Goal: Task Accomplishment & Management: Manage account settings

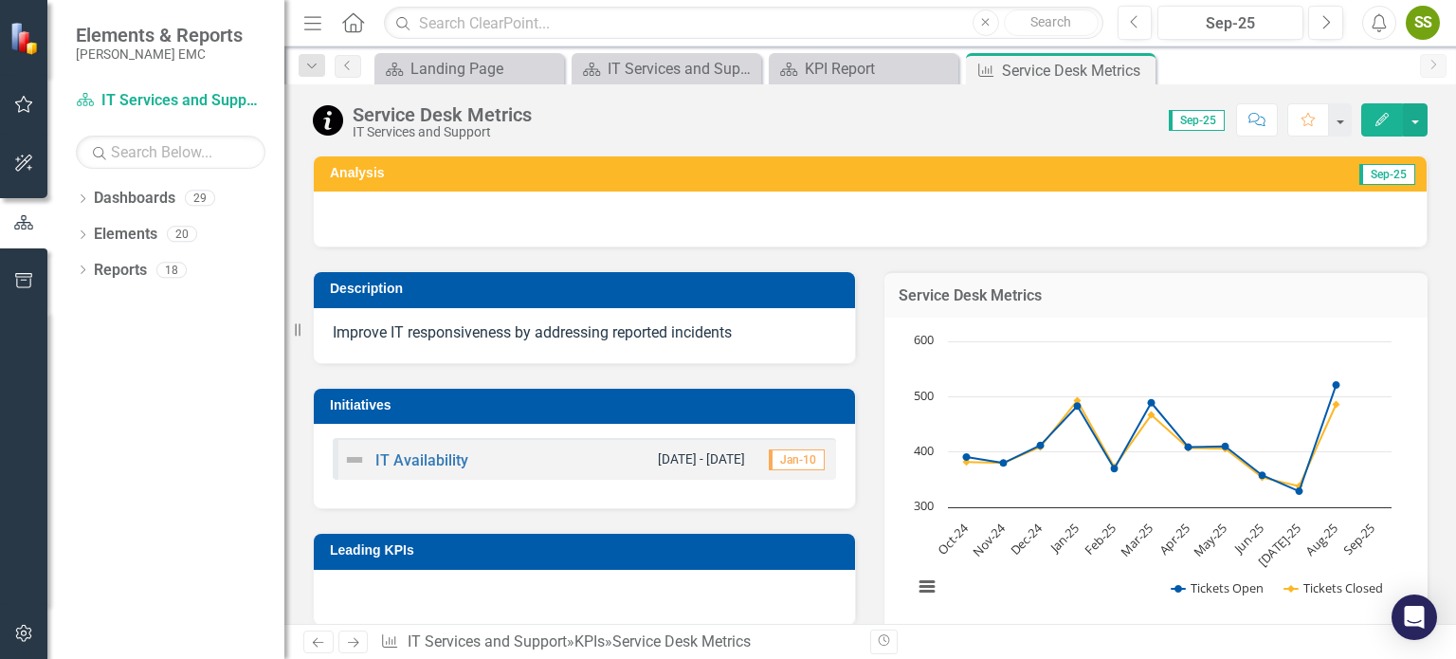
scroll to position [1681, 0]
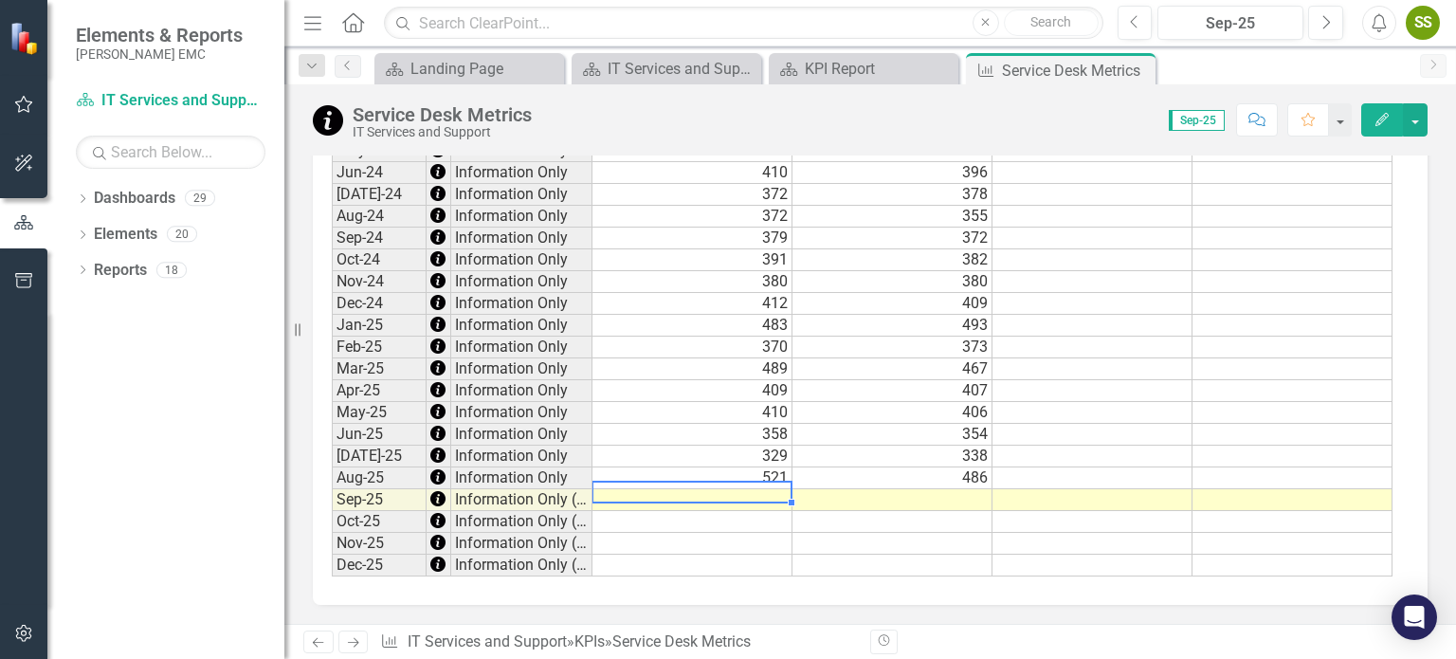
click at [762, 489] on td at bounding box center [693, 500] width 200 height 22
type textarea "312"
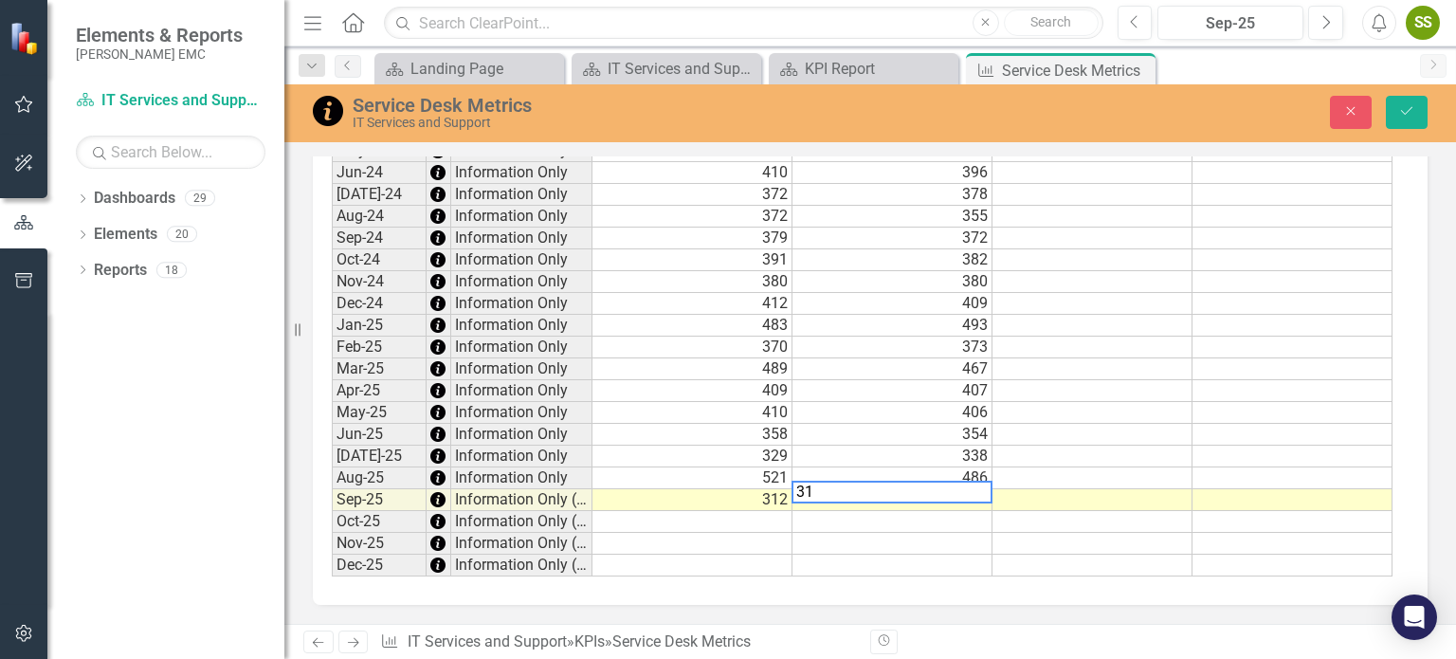
type textarea "311"
click at [1426, 110] on button "Save" at bounding box center [1407, 112] width 42 height 33
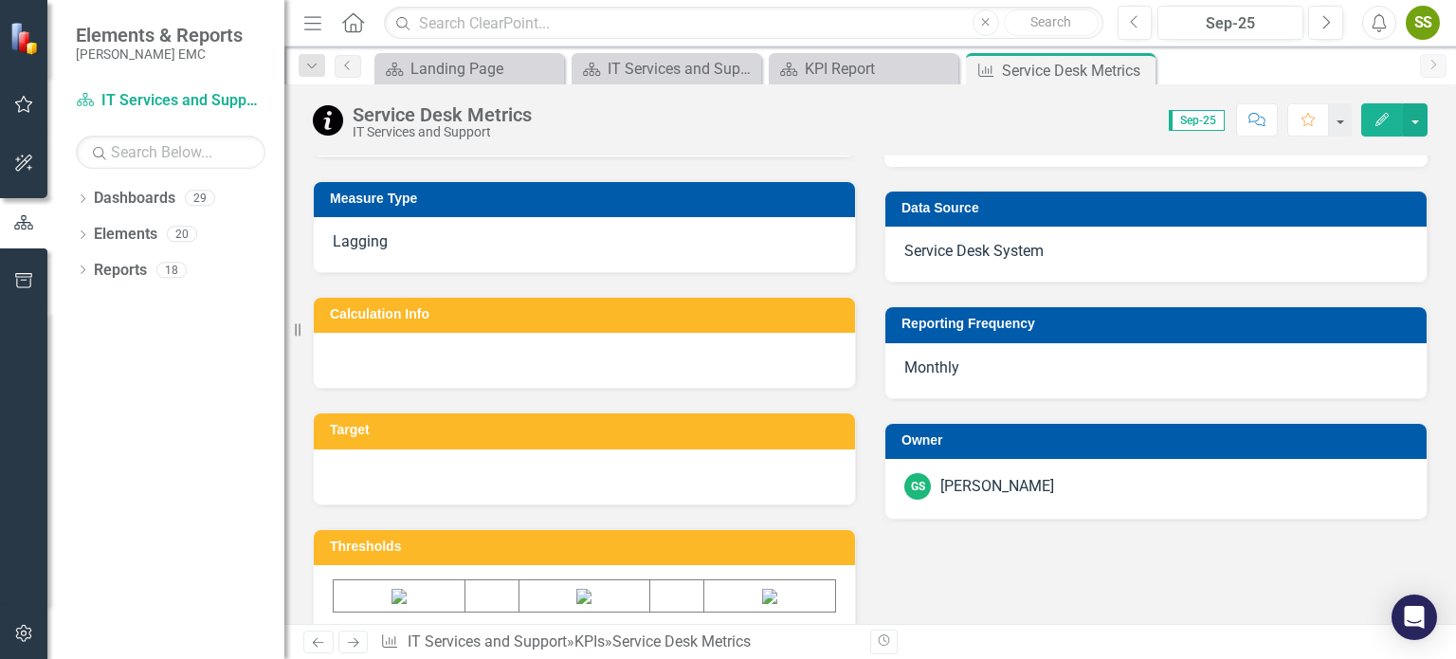
scroll to position [0, 0]
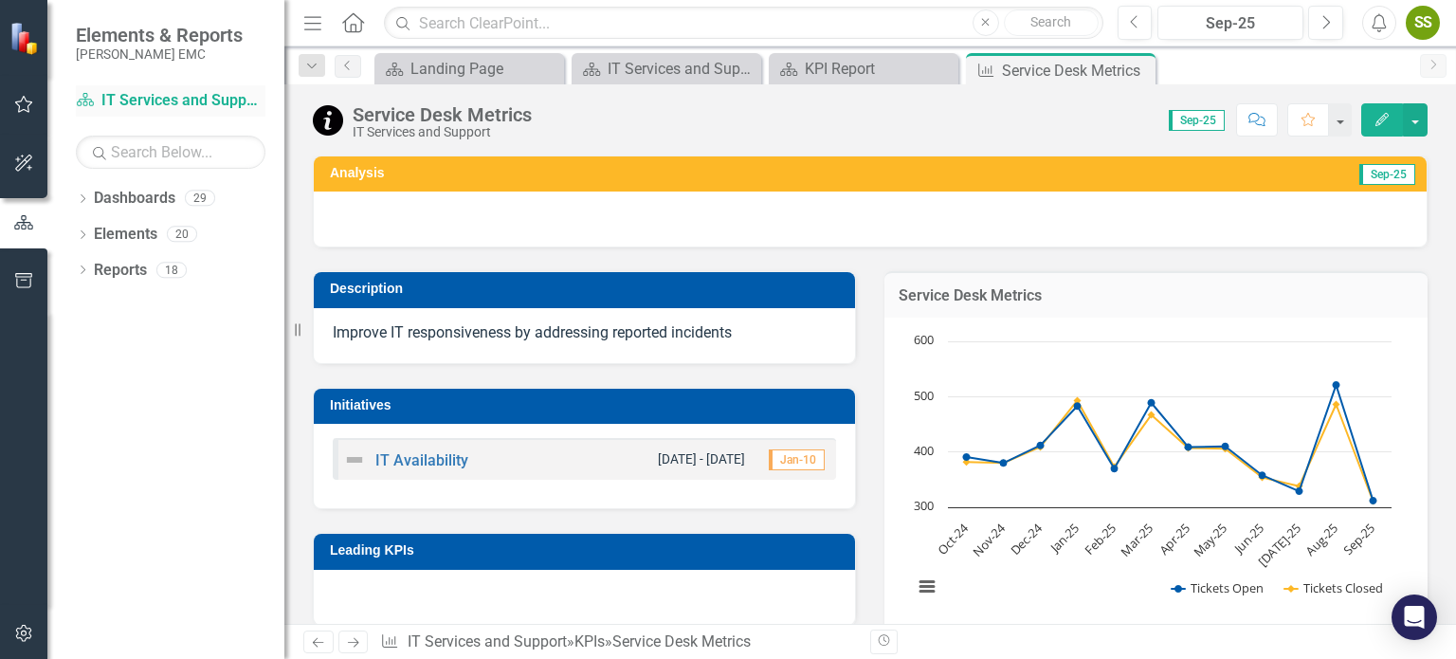
click at [154, 100] on link "Dashboard IT Services and Support" at bounding box center [171, 101] width 190 height 22
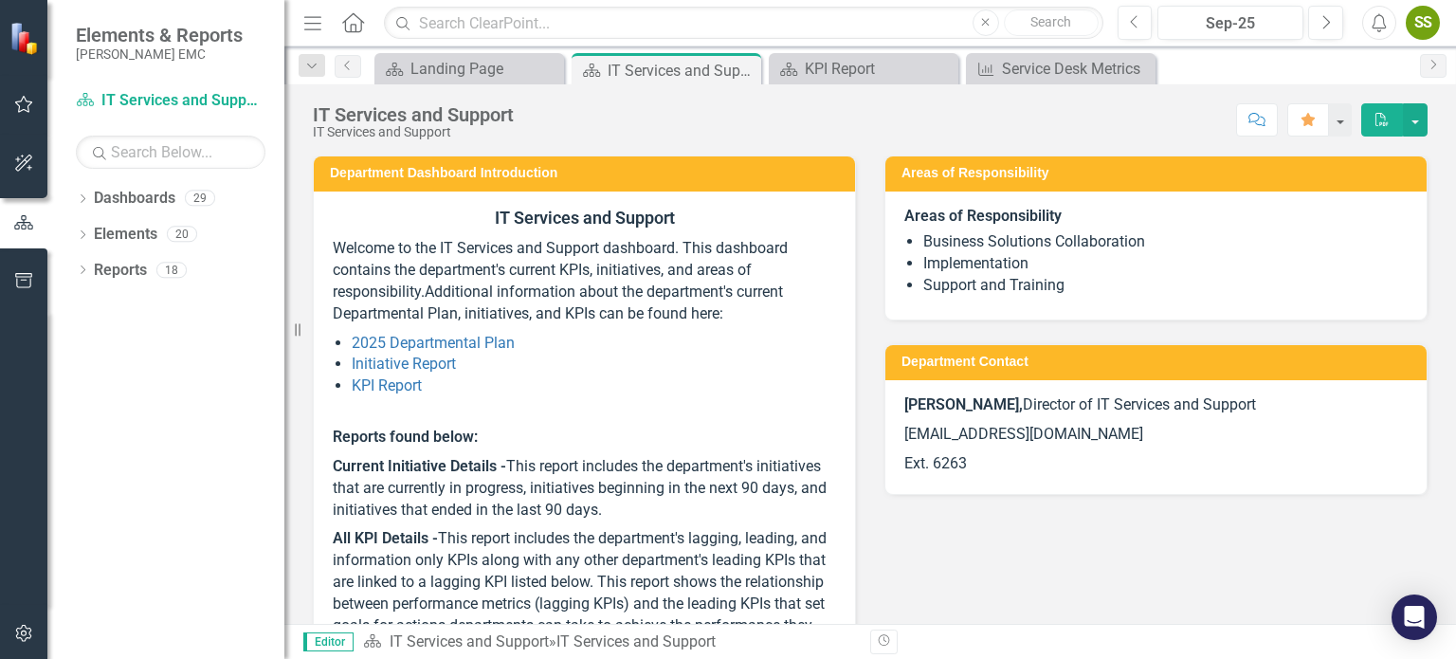
click at [156, 40] on span "Elements & Reports" at bounding box center [159, 35] width 167 height 23
click at [158, 105] on link "Dashboard IT Services and Support" at bounding box center [171, 101] width 190 height 22
click at [165, 105] on link "Dashboard IT Services and Support" at bounding box center [171, 101] width 190 height 22
click at [375, 386] on link "KPI Report" at bounding box center [387, 385] width 70 height 18
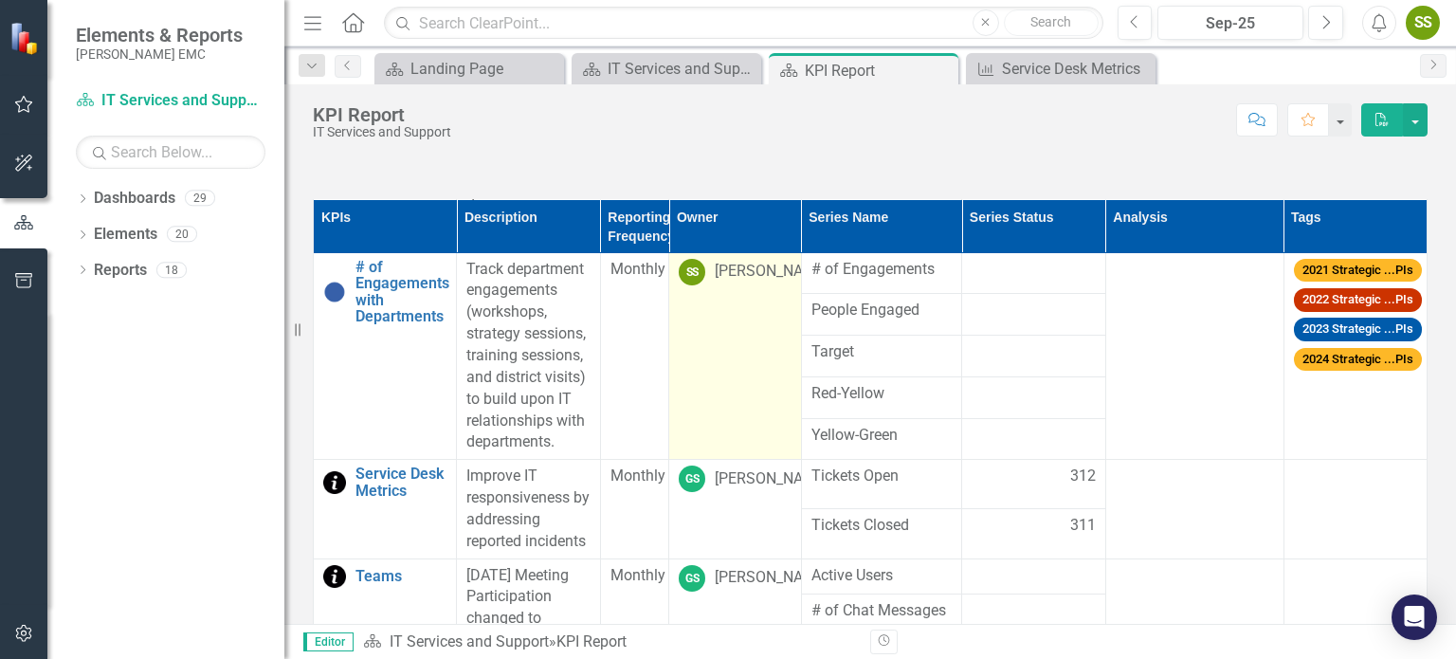
scroll to position [948, 0]
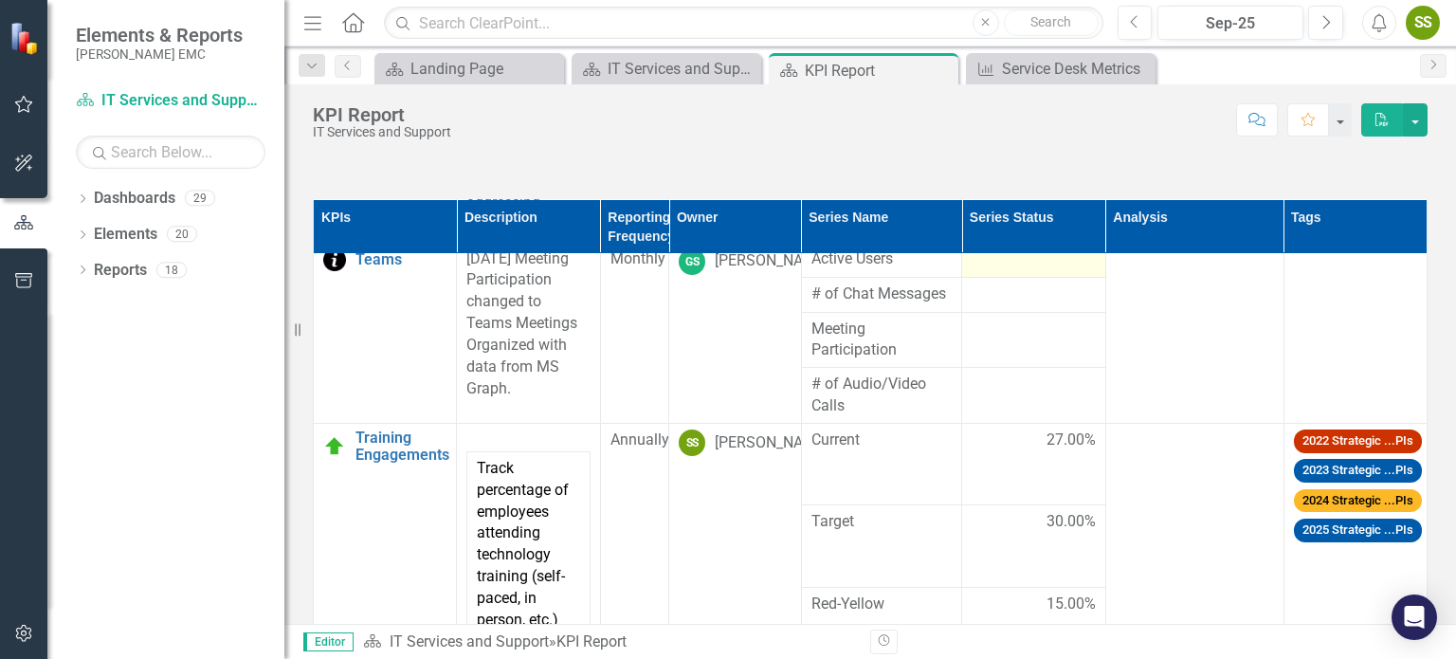
click at [1014, 271] on div at bounding box center [1033, 259] width 123 height 23
click at [997, 271] on div at bounding box center [1033, 259] width 123 height 23
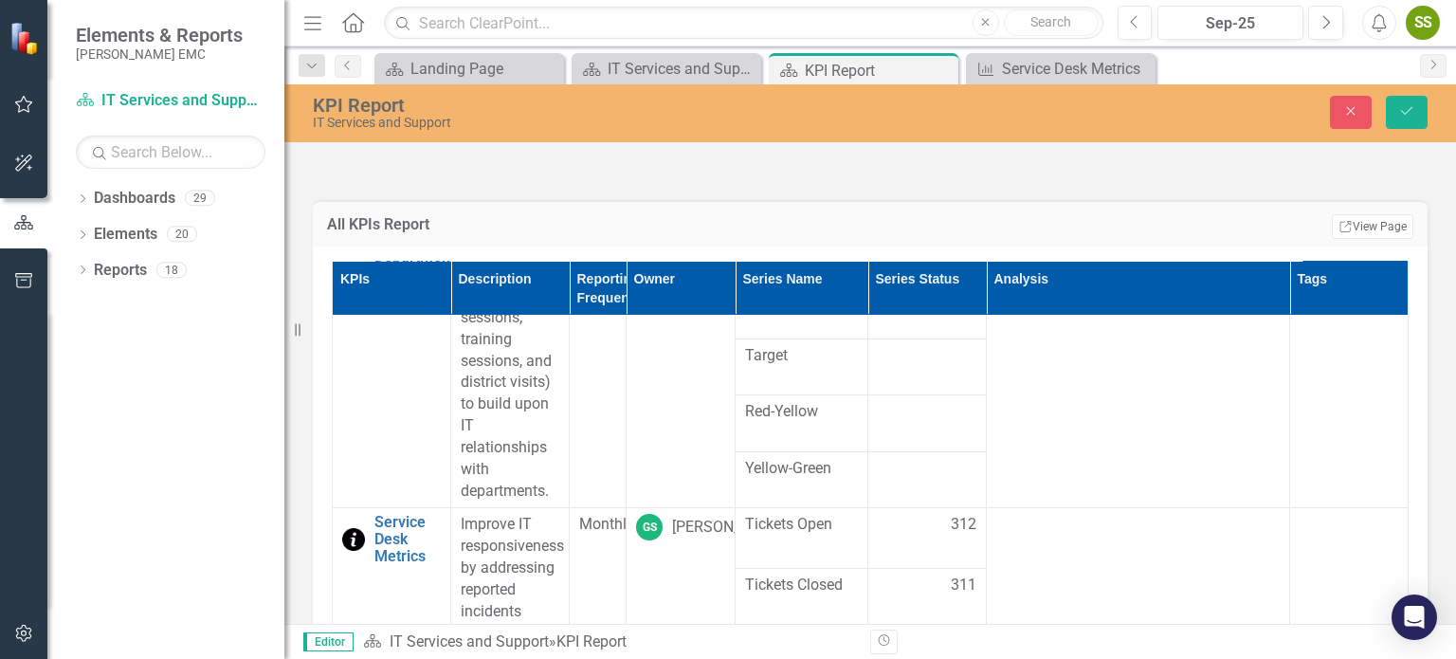
click at [977, 635] on input "number" at bounding box center [927, 651] width 99 height 32
type input "577"
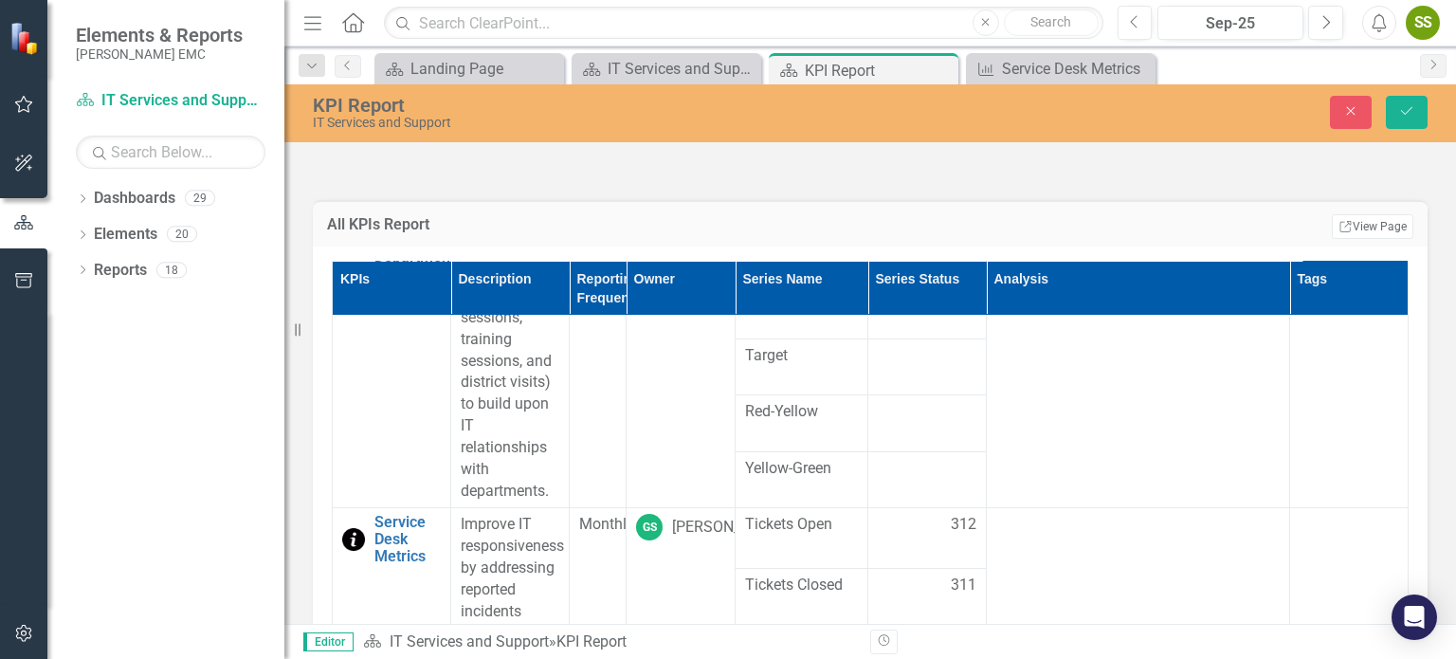
type input "37376"
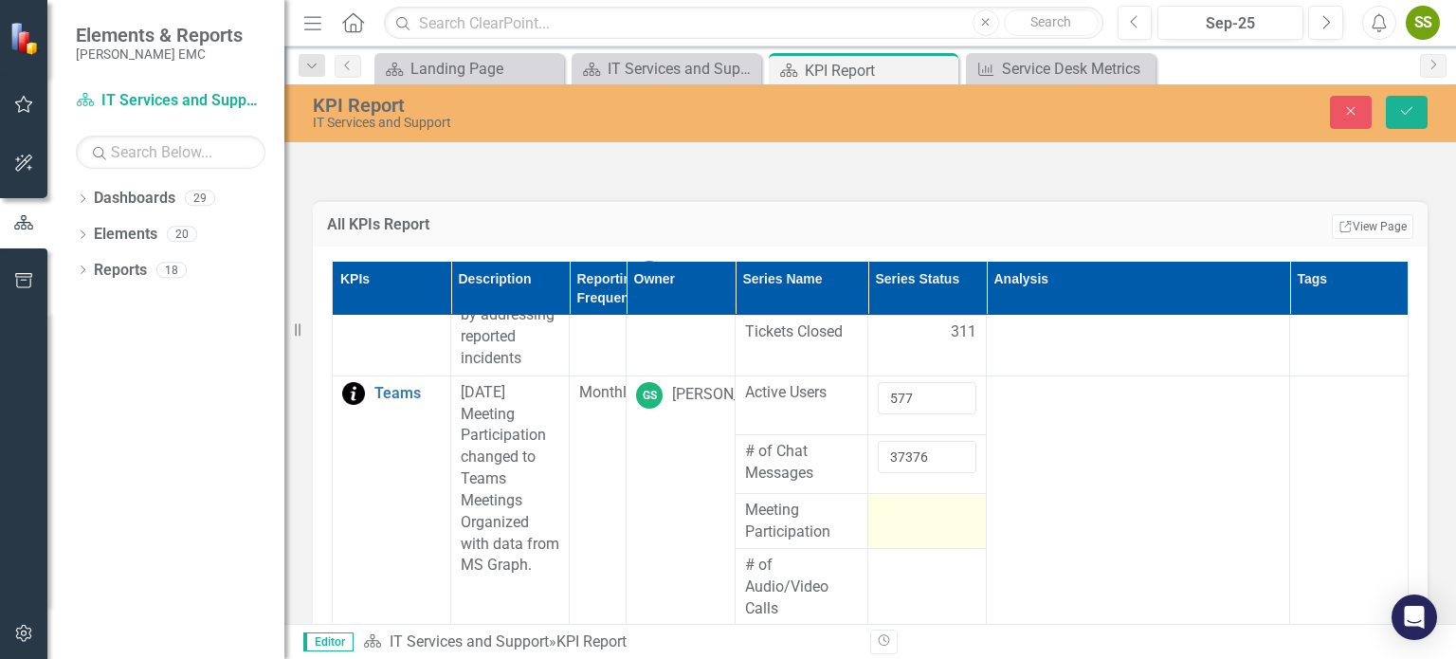
click at [987, 493] on td at bounding box center [928, 521] width 119 height 56
click at [977, 500] on input "number" at bounding box center [927, 516] width 99 height 32
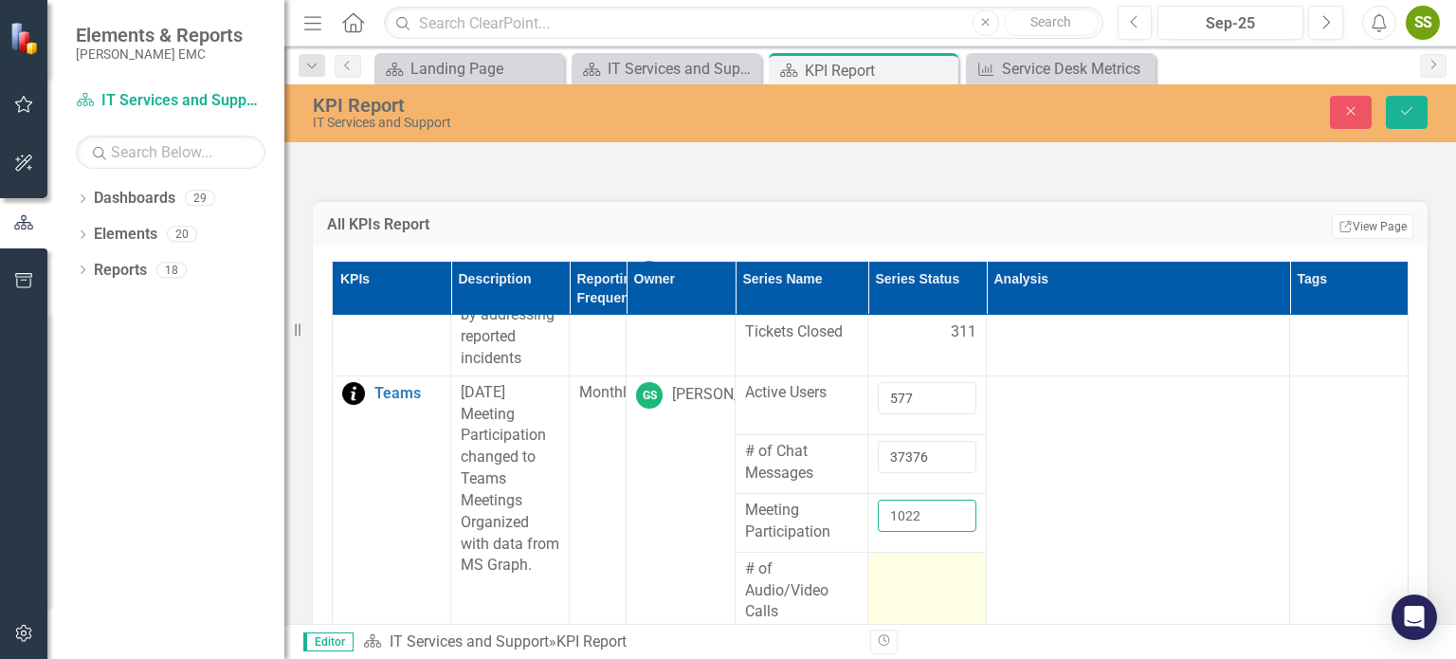
type input "1022"
click at [977, 559] on div at bounding box center [927, 570] width 99 height 23
click at [977, 559] on input "number" at bounding box center [927, 575] width 99 height 32
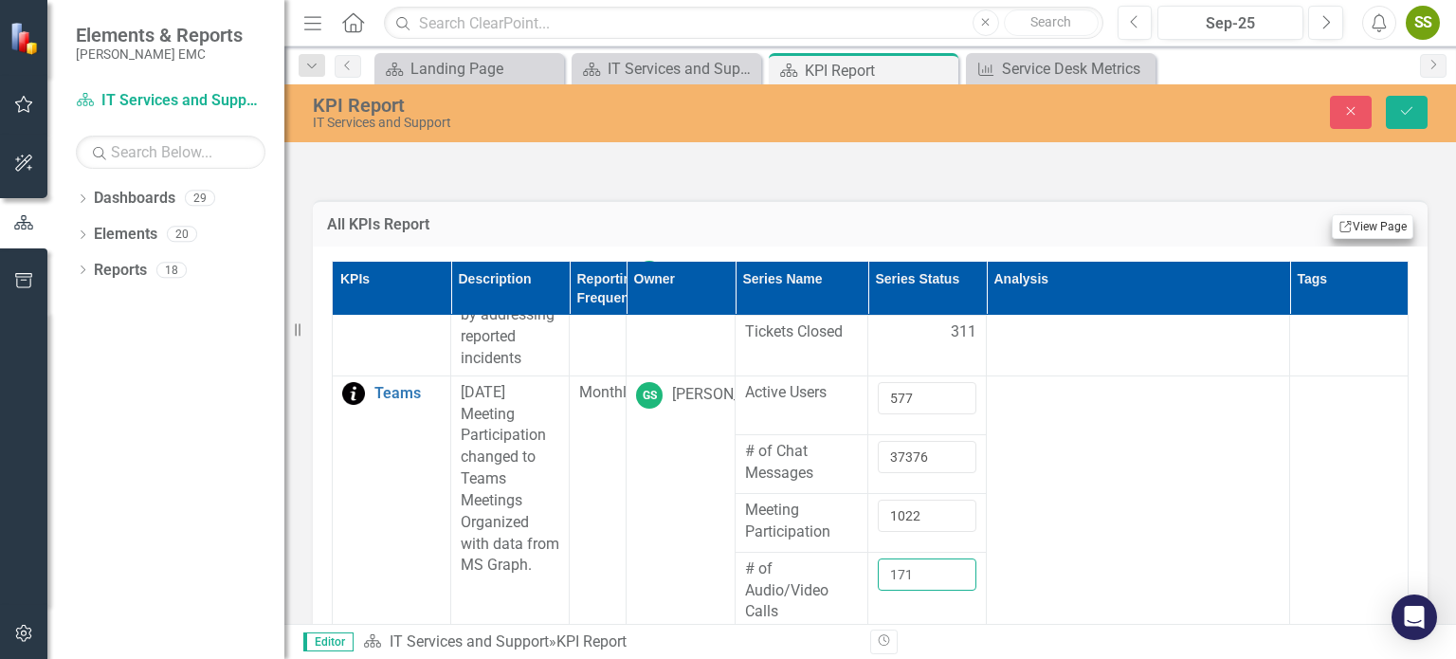
scroll to position [885, 0]
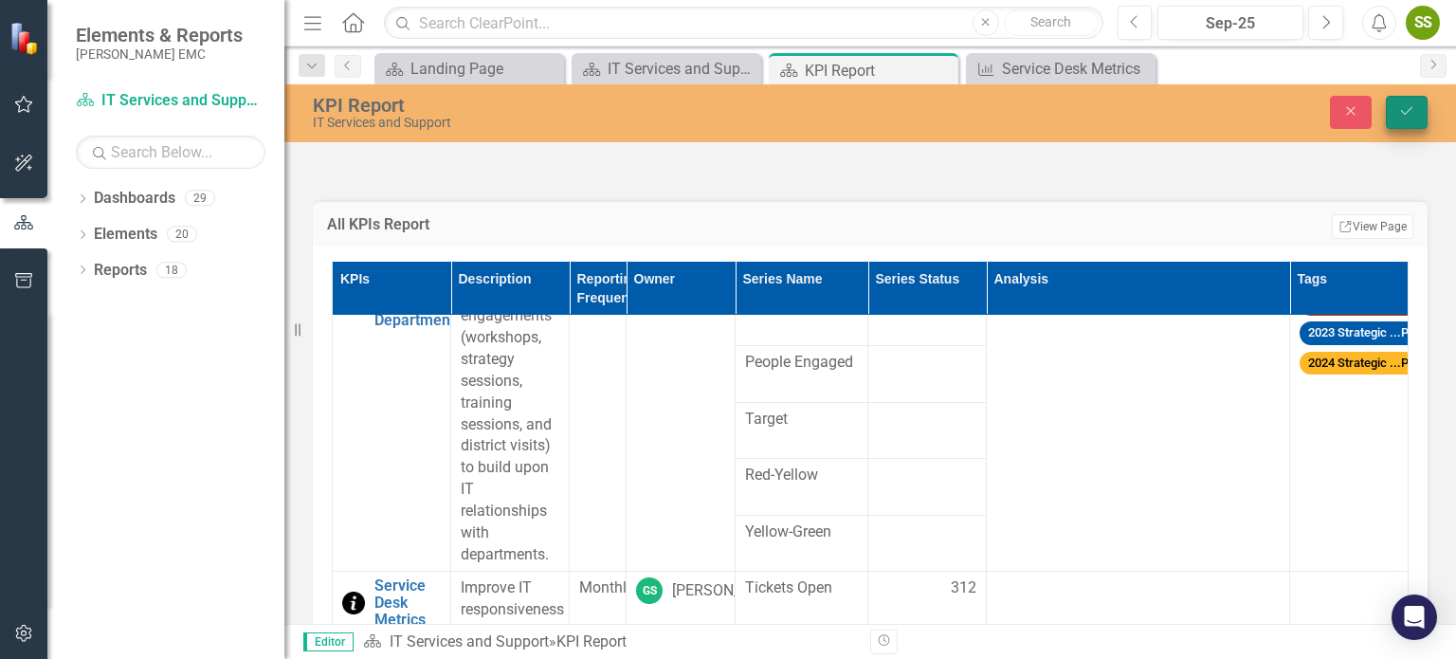
type input "171"
click at [1392, 109] on button "Save" at bounding box center [1407, 112] width 42 height 33
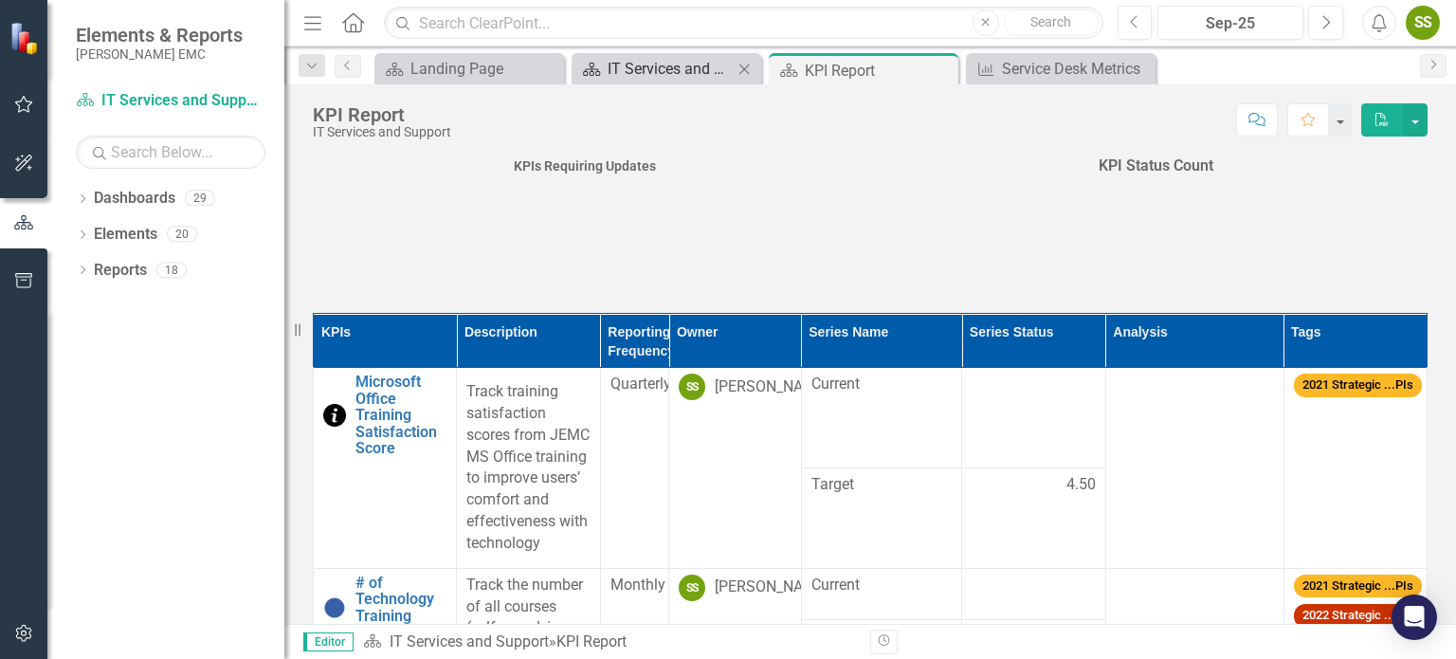
click at [659, 78] on div "IT Services and Support" at bounding box center [670, 69] width 125 height 24
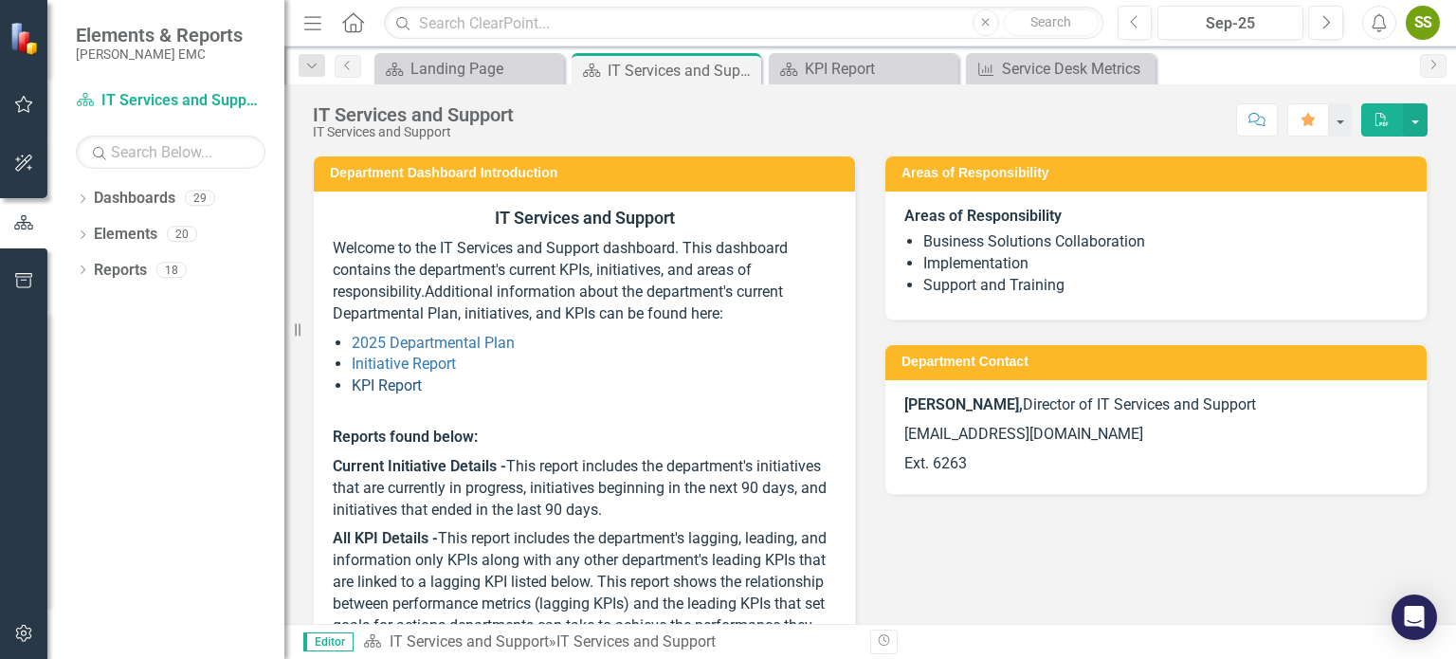
click at [383, 385] on link "KPI Report" at bounding box center [387, 385] width 70 height 18
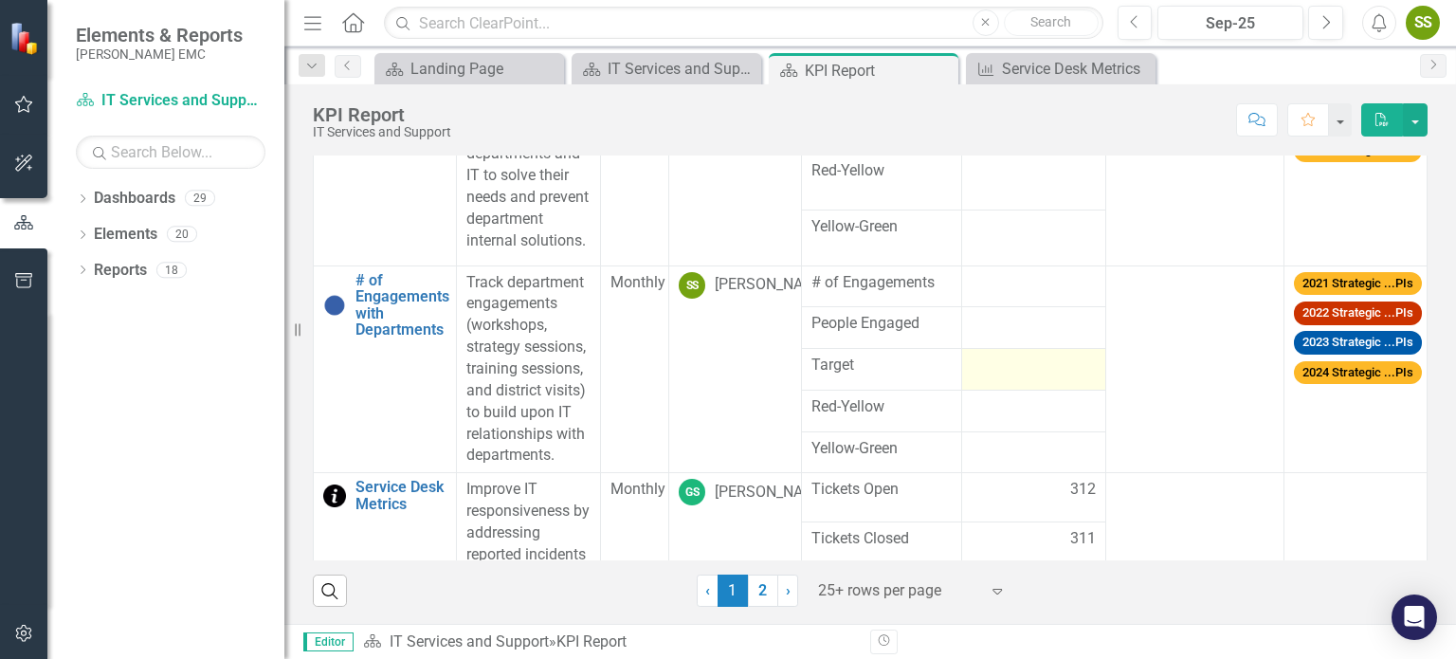
scroll to position [169, 0]
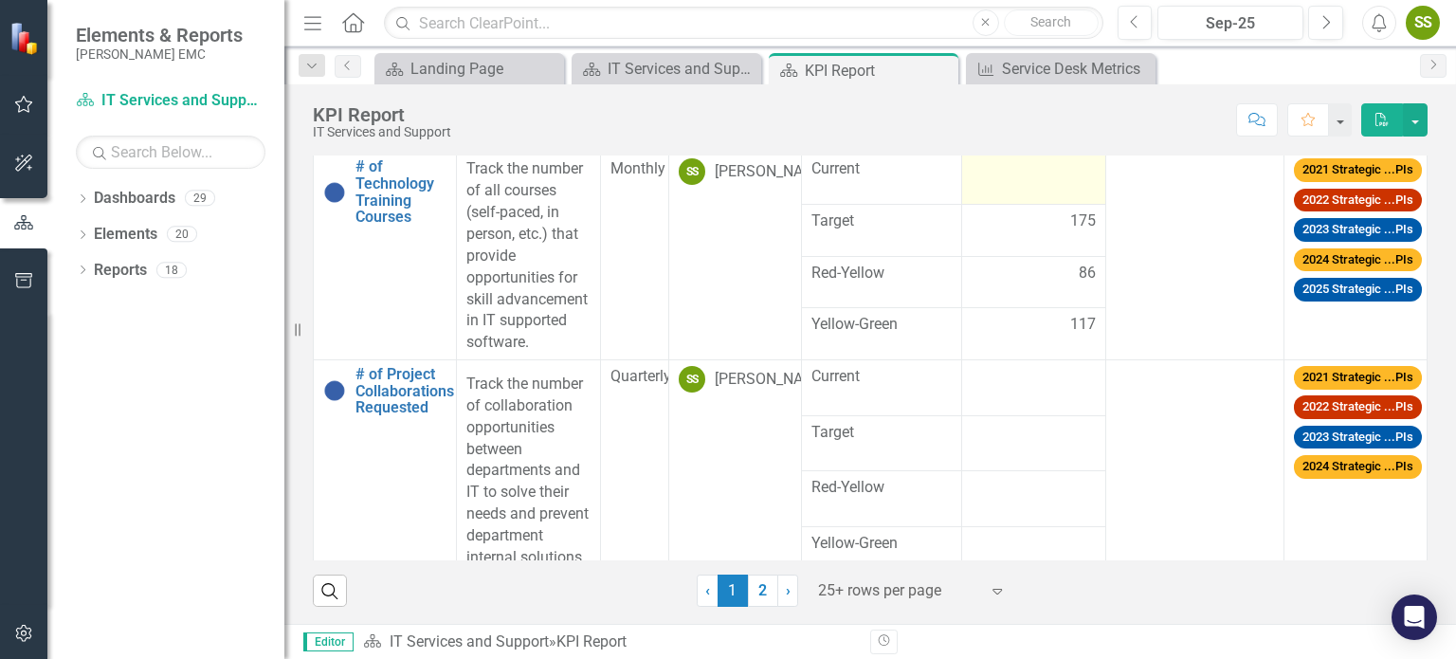
click at [1016, 181] on div at bounding box center [1033, 169] width 123 height 23
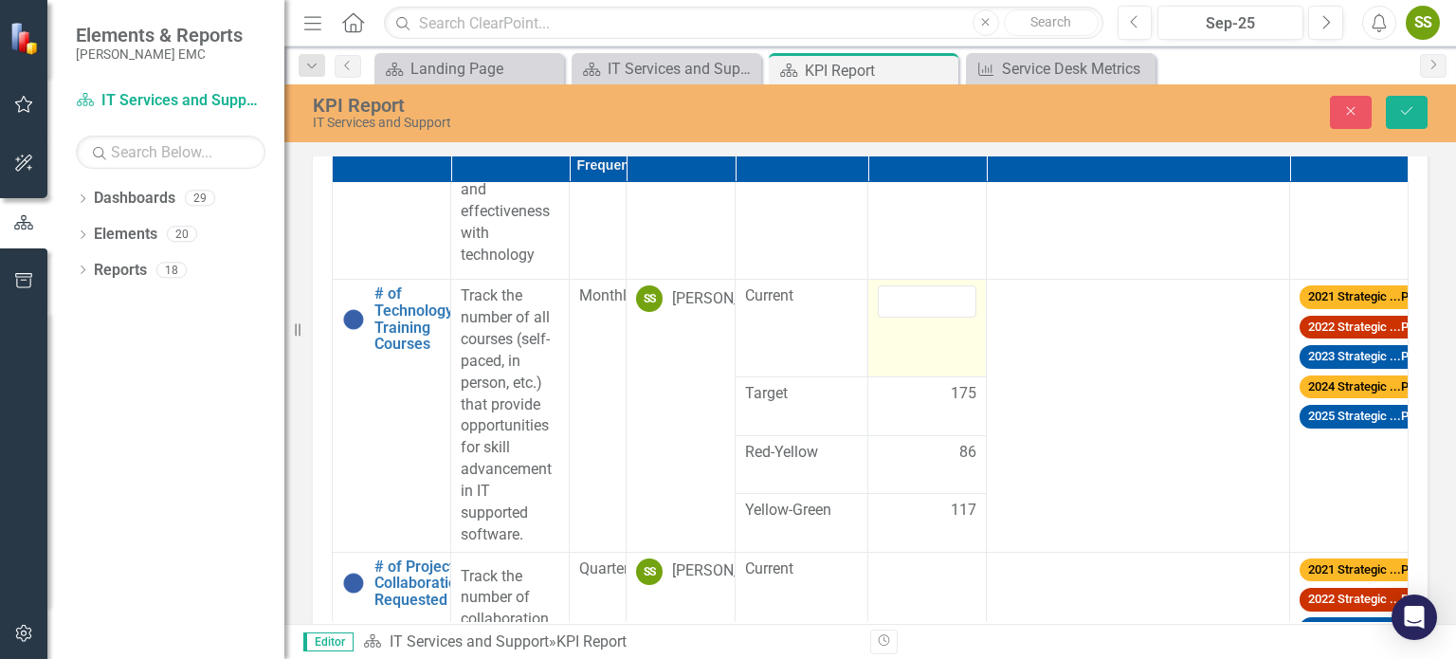
click at [987, 280] on td at bounding box center [928, 329] width 119 height 98
click at [977, 285] on input "number" at bounding box center [927, 301] width 99 height 32
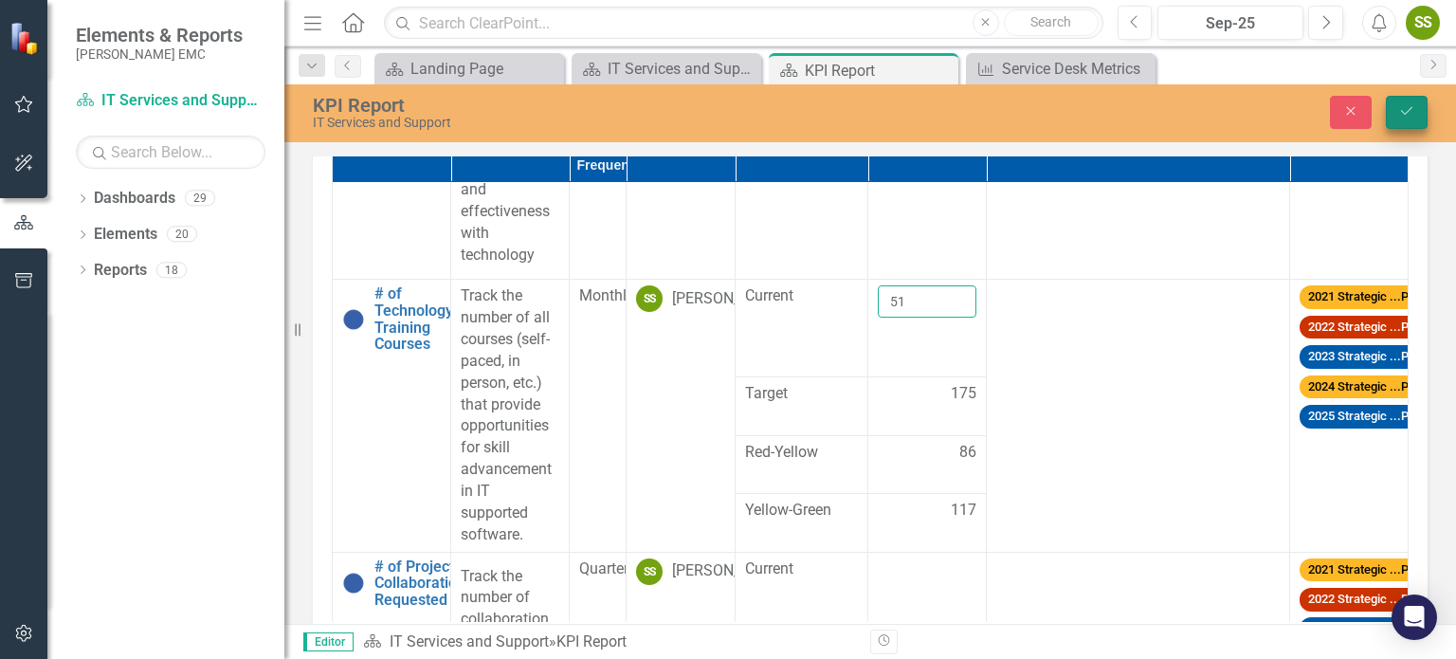
type input "51"
click at [1403, 121] on button "Save" at bounding box center [1407, 112] width 42 height 33
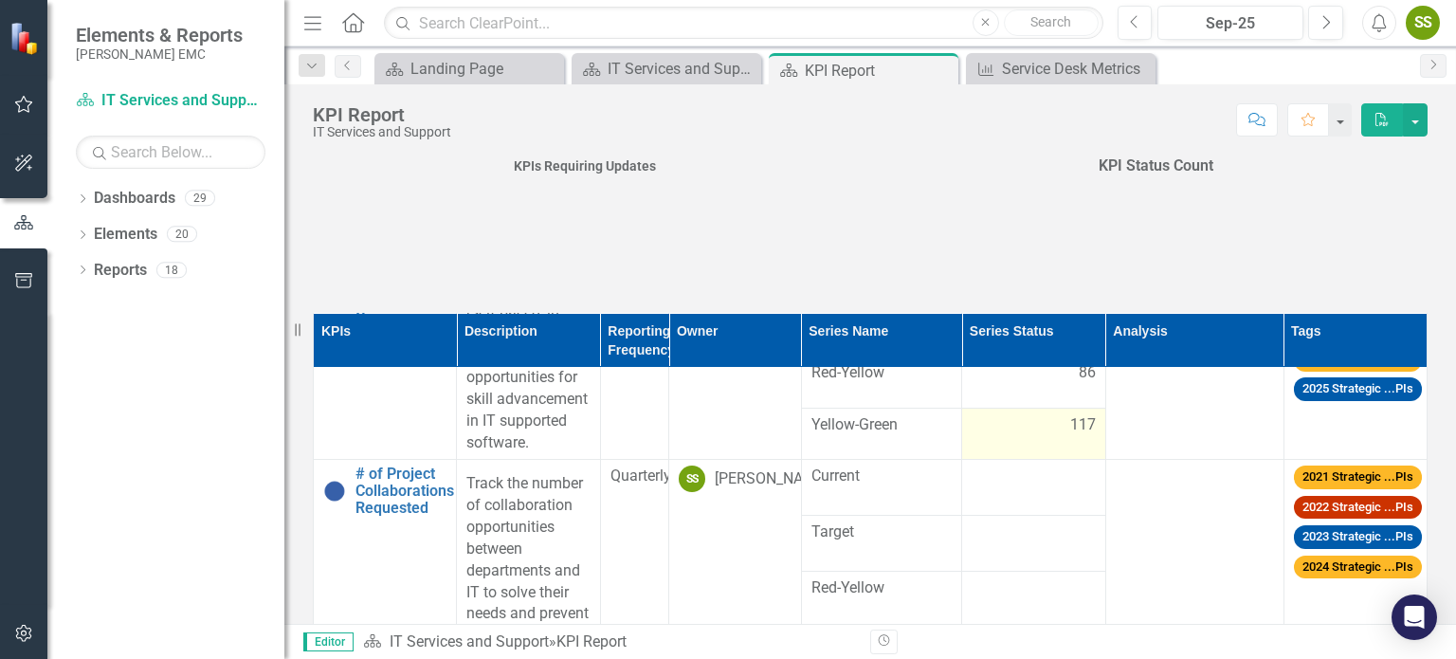
scroll to position [948, 0]
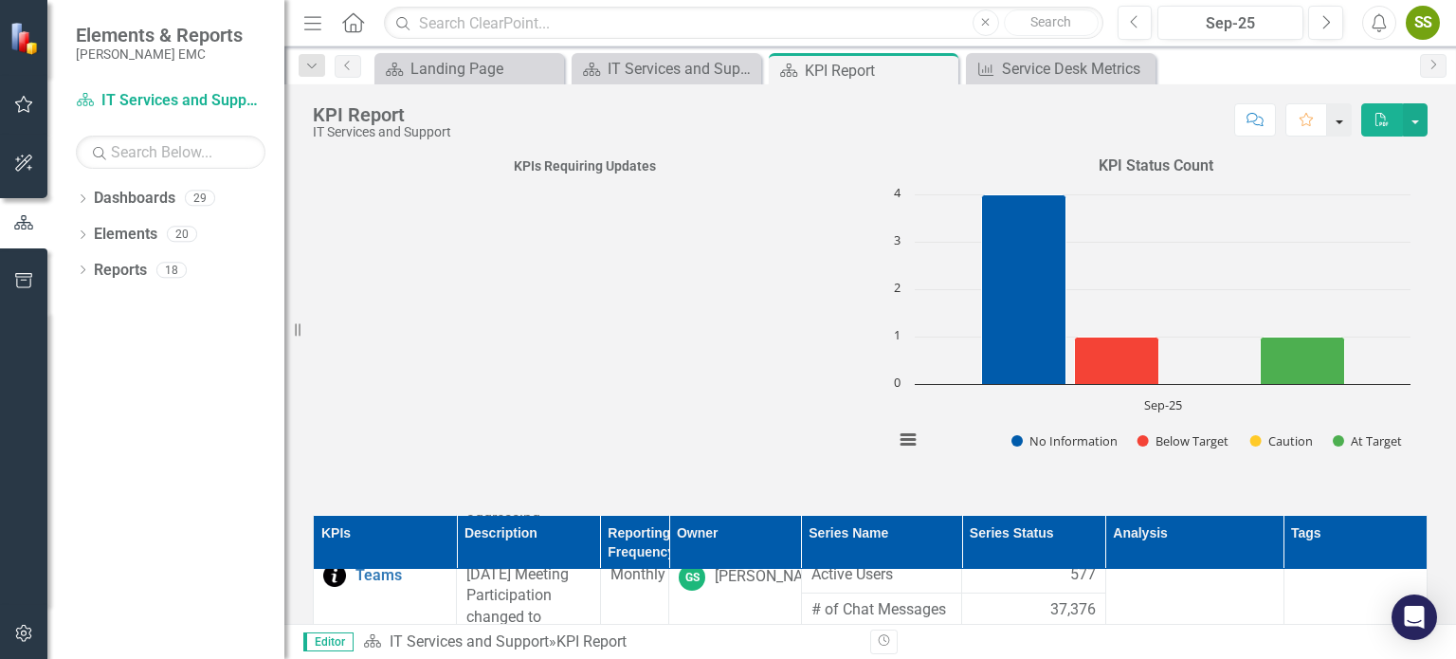
click at [1341, 126] on button "button" at bounding box center [1340, 119] width 25 height 33
click at [1422, 127] on button "button" at bounding box center [1415, 119] width 25 height 33
click at [1257, 128] on button "Comment" at bounding box center [1257, 119] width 42 height 33
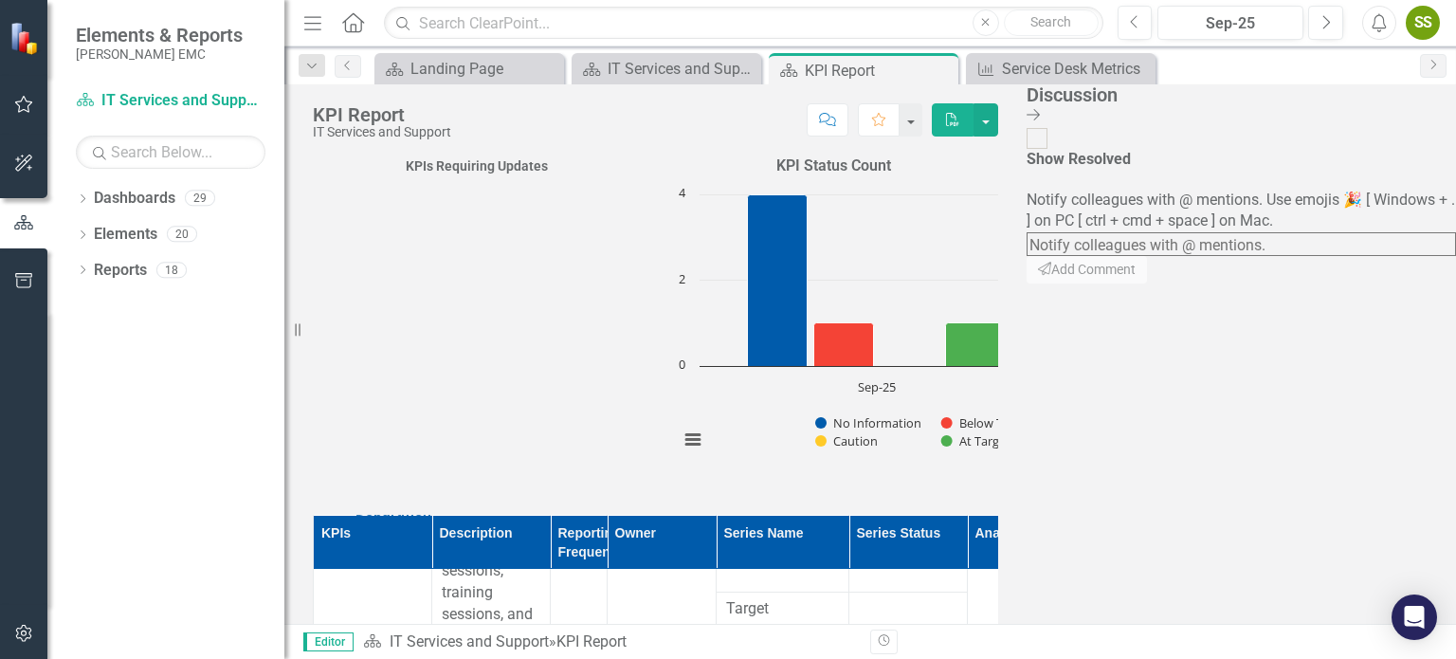
click at [1419, 119] on div "Discussion Close Discussion Bar" at bounding box center [1242, 105] width 430 height 43
click at [1040, 113] on icon "Close Discussion Bar" at bounding box center [1033, 114] width 13 height 15
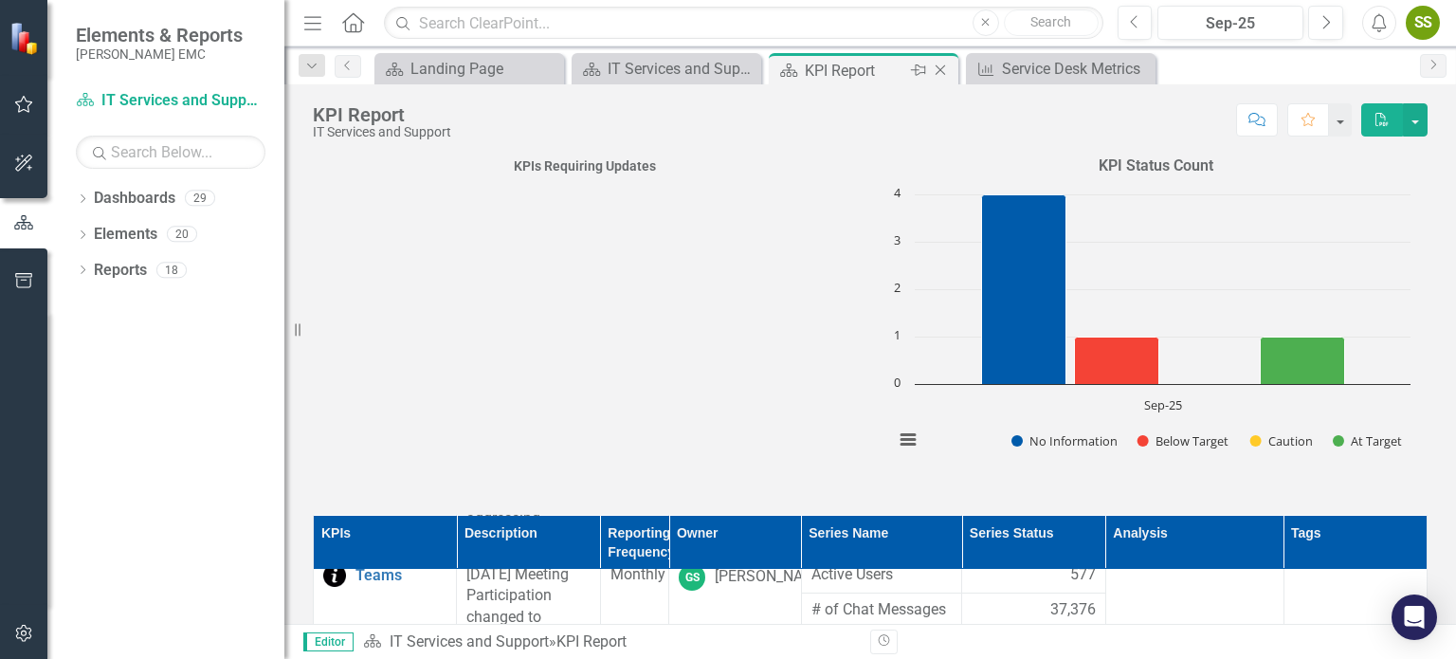
click at [933, 65] on icon "Close" at bounding box center [940, 70] width 19 height 15
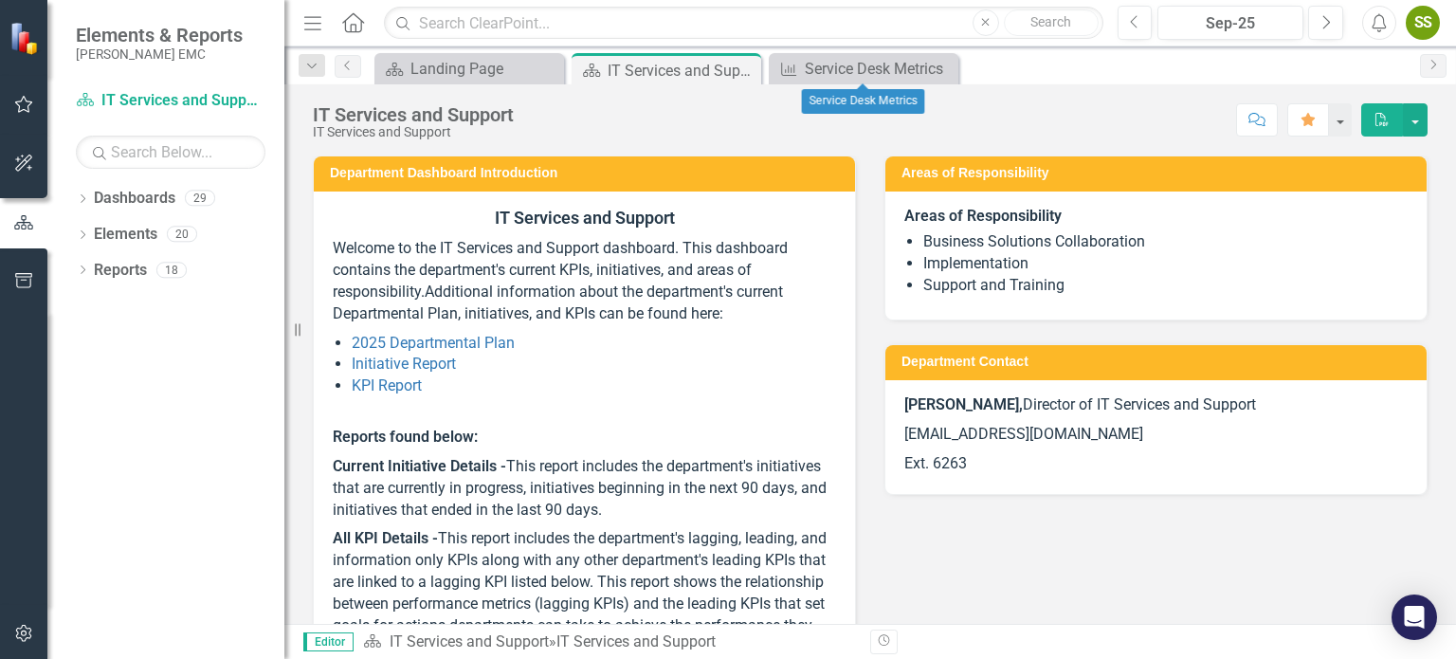
click at [0, 0] on div "Close" at bounding box center [0, 0] width 0 height 0
click at [691, 68] on div "IT Services and Support" at bounding box center [658, 71] width 101 height 24
click at [1345, 128] on button "button" at bounding box center [1340, 119] width 25 height 33
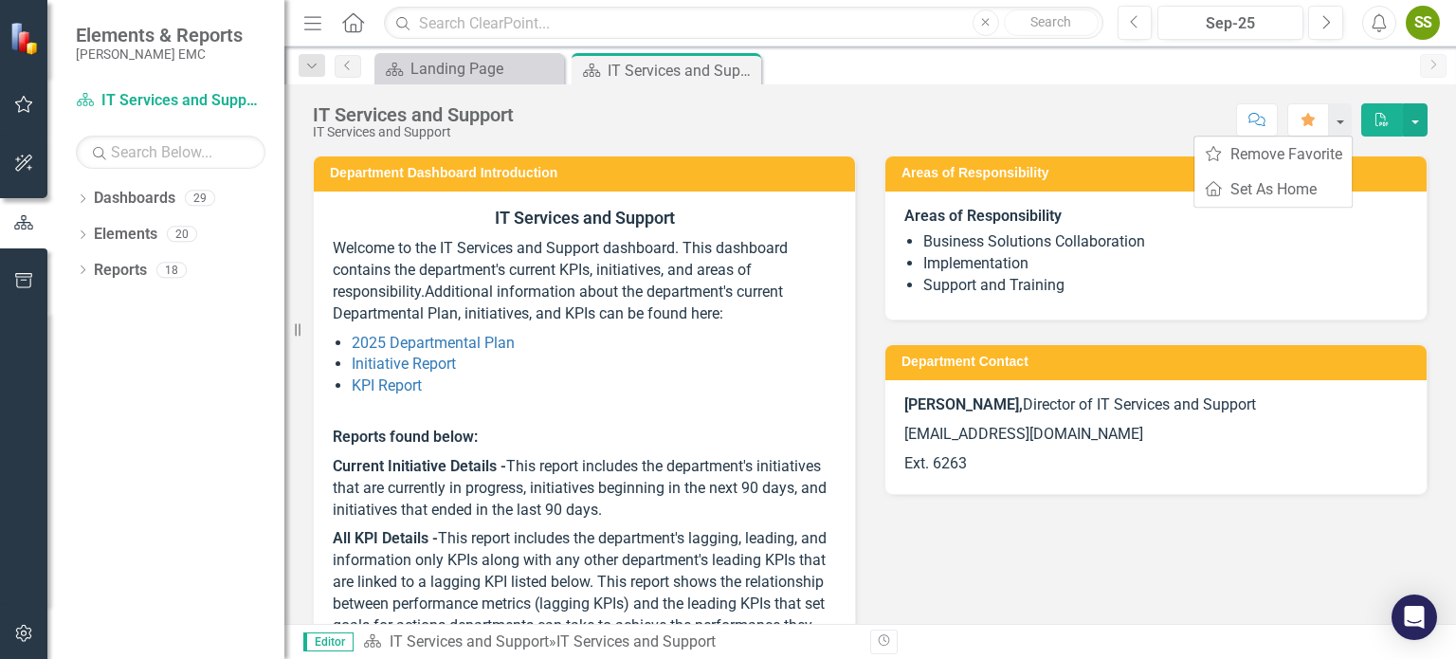
drag, startPoint x: 1282, startPoint y: 564, endPoint x: 1315, endPoint y: 500, distance: 72.5
click at [1282, 564] on div "Department Dashboard Introduction IT Services and Support Welcome to the IT Ser…" at bounding box center [871, 420] width 1144 height 576
click at [1414, 70] on div "Dropdown Search Dashboard Landing Page Close Dashboard IT Services and Support …" at bounding box center [870, 65] width 1172 height 38
click at [692, 69] on div "IT Services and Support" at bounding box center [658, 71] width 101 height 24
click at [649, 71] on div "IT Services and Support" at bounding box center [658, 71] width 101 height 24
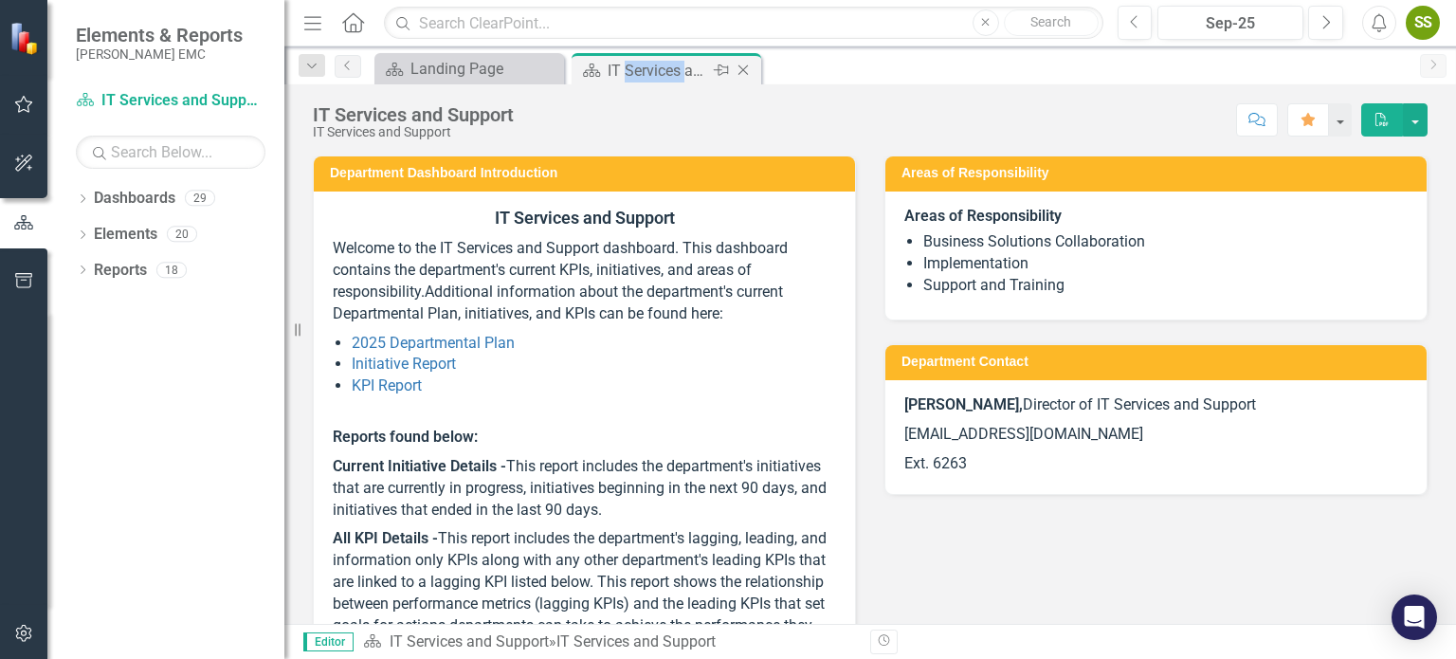
click at [649, 71] on div "IT Services and Support" at bounding box center [658, 71] width 101 height 24
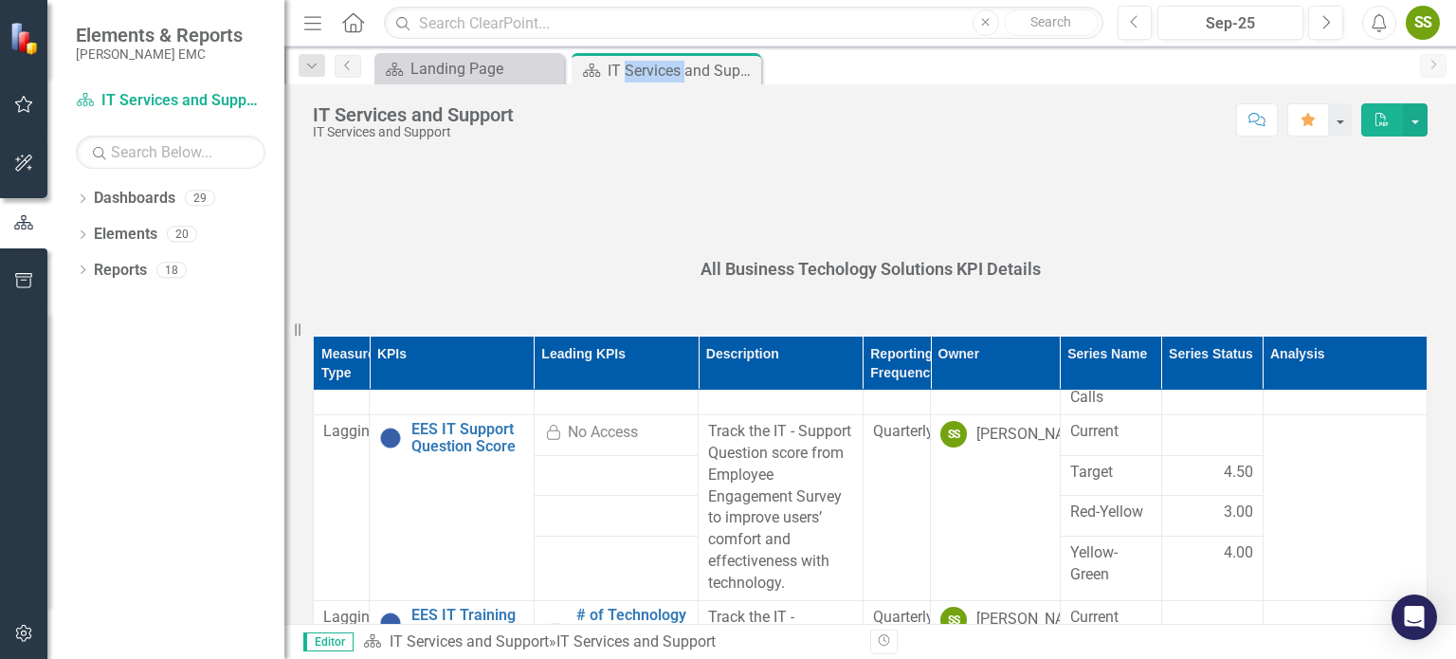
scroll to position [827, 0]
click at [147, 102] on link "Dashboard IT Services and Support" at bounding box center [171, 101] width 190 height 22
click at [159, 101] on link "Dashboard IT Services and Support" at bounding box center [171, 101] width 190 height 22
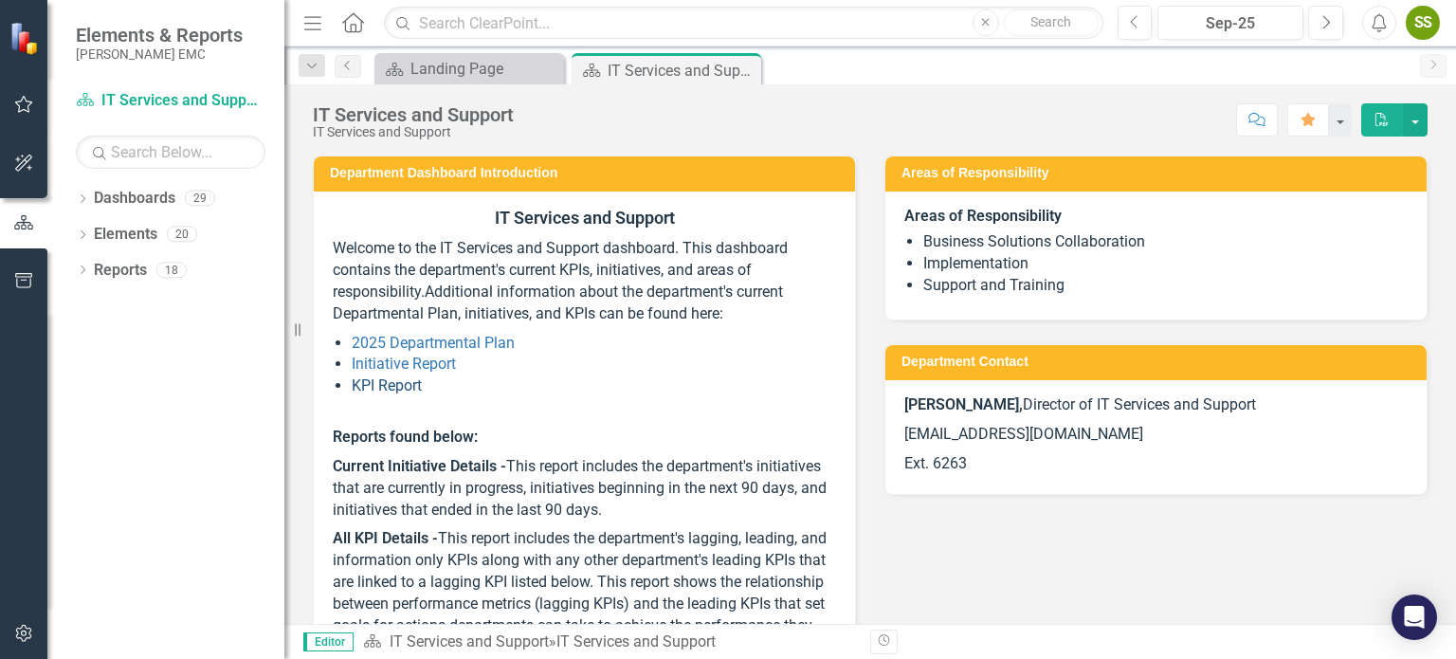
click at [384, 386] on link "KPI Report" at bounding box center [387, 385] width 70 height 18
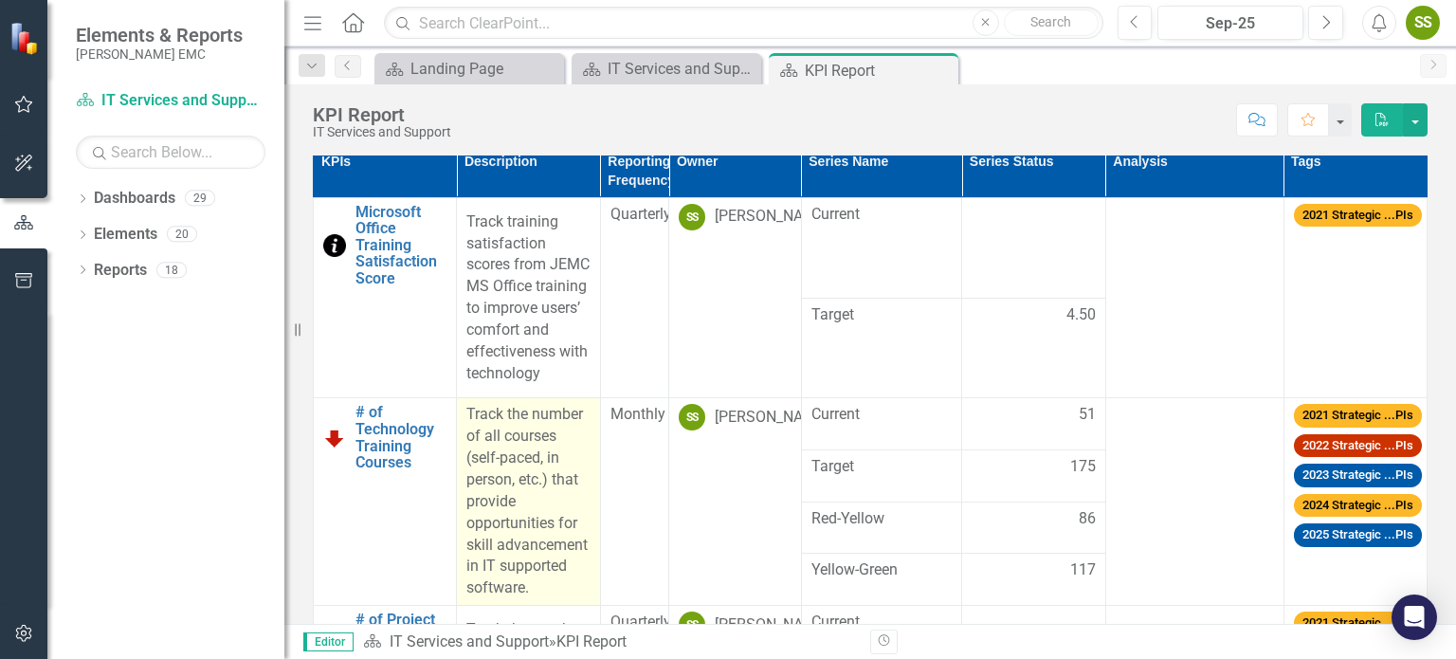
scroll to position [375, 0]
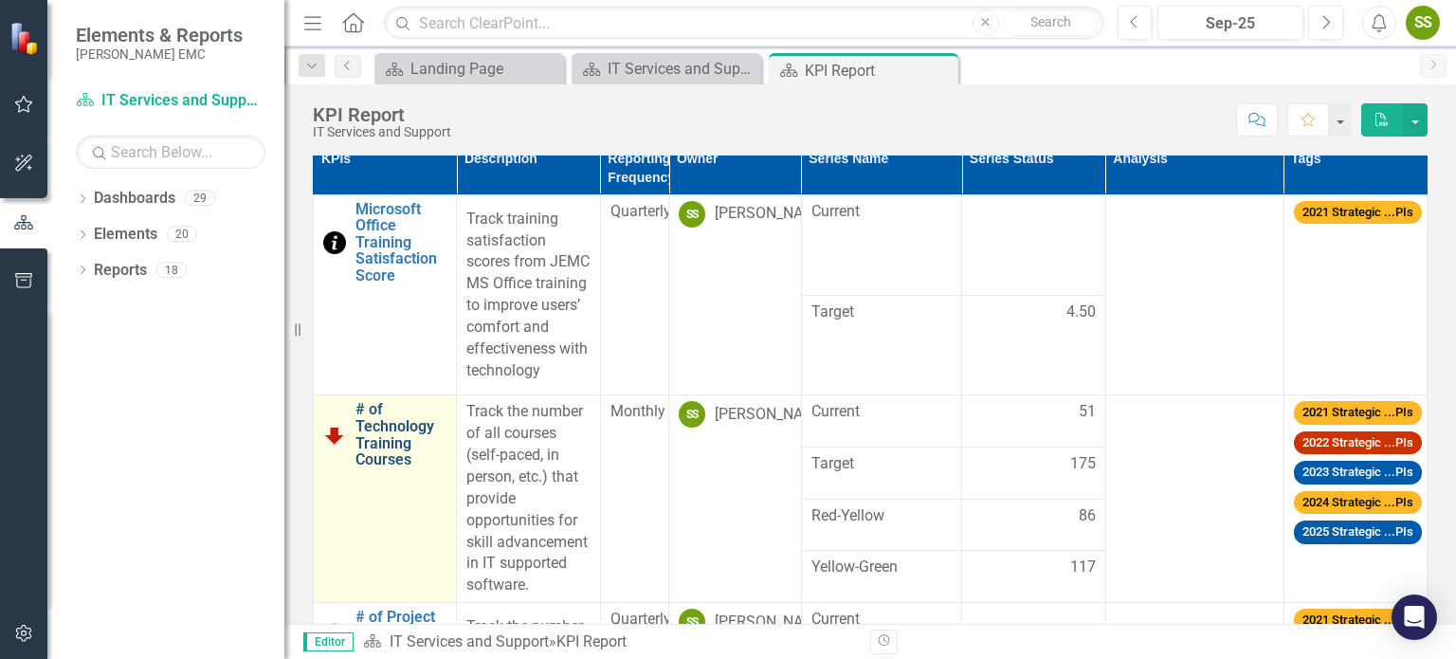
click at [376, 451] on link "# of Technology Training Courses" at bounding box center [401, 434] width 91 height 66
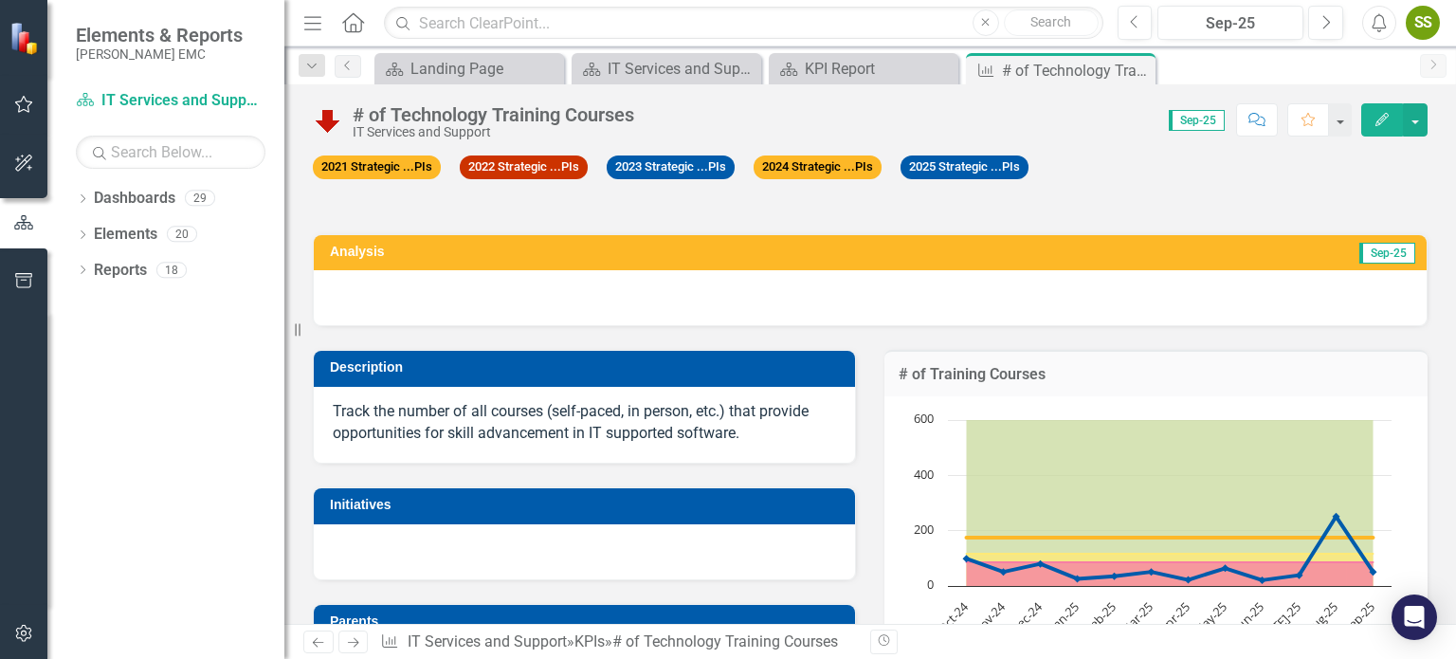
click at [1376, 122] on icon "Edit" at bounding box center [1382, 119] width 17 height 13
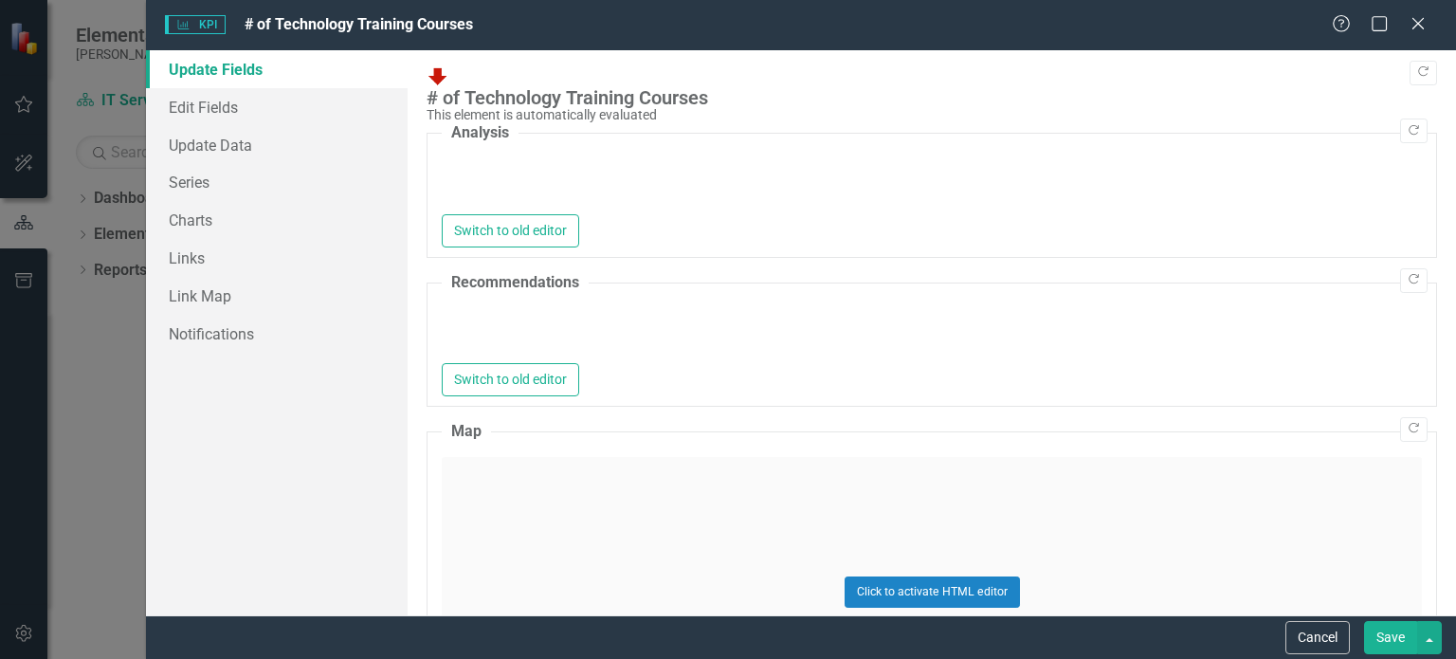
click at [531, 154] on div at bounding box center [932, 184] width 980 height 61
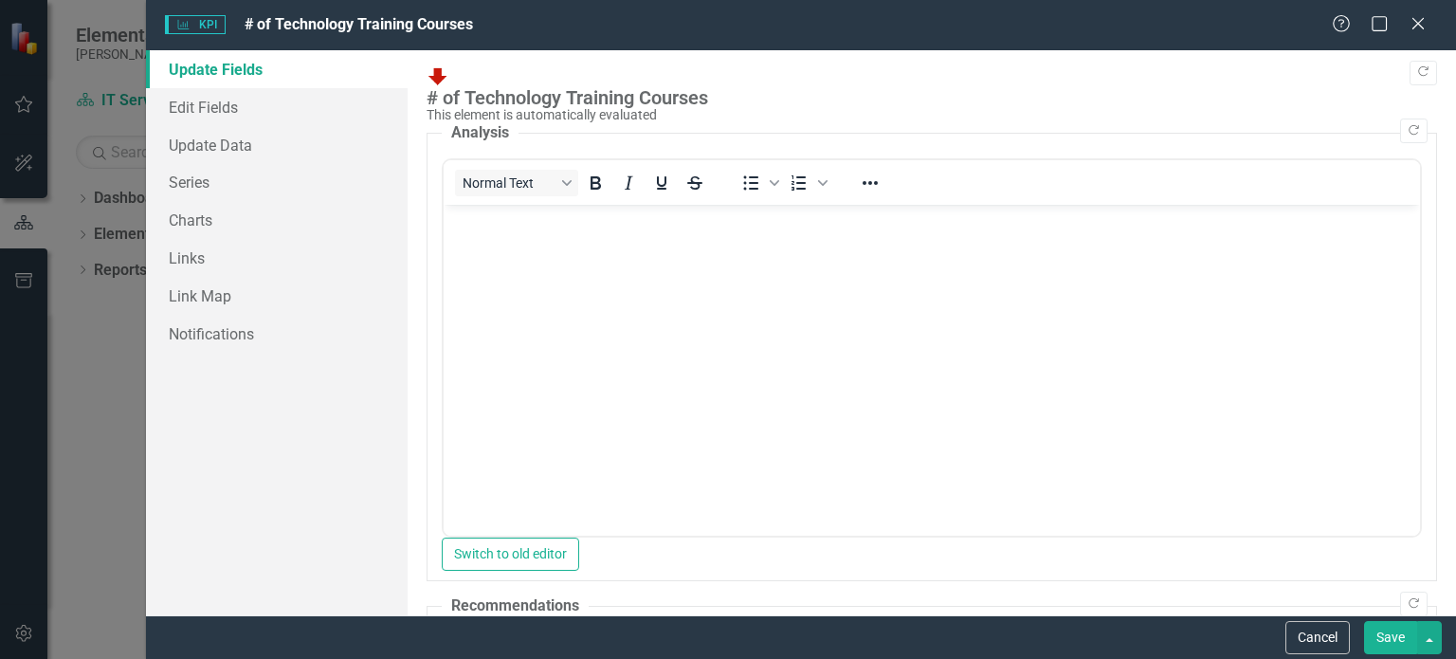
click at [475, 231] on p "Rich Text Area. Press ALT-0 for help." at bounding box center [932, 221] width 967 height 23
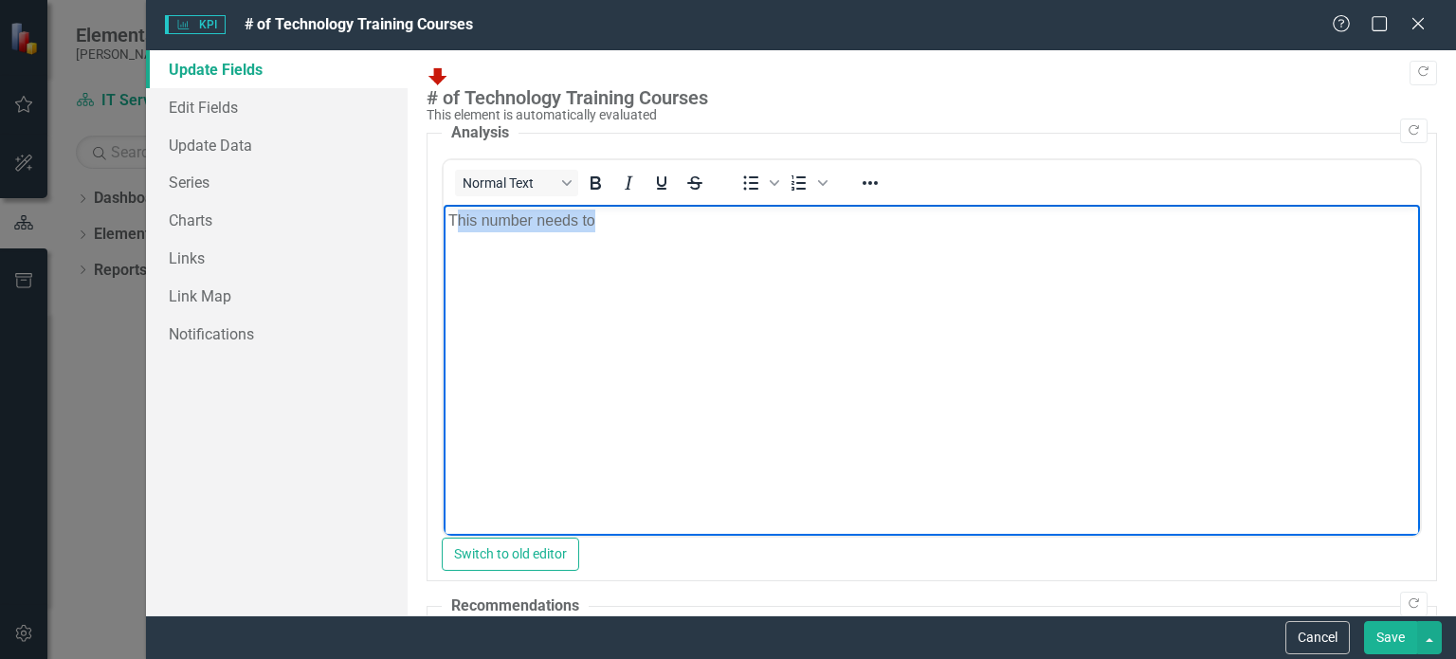
drag, startPoint x: 723, startPoint y: 233, endPoint x: 454, endPoint y: 229, distance: 268.4
click at [454, 229] on body "This number needs to" at bounding box center [932, 347] width 977 height 284
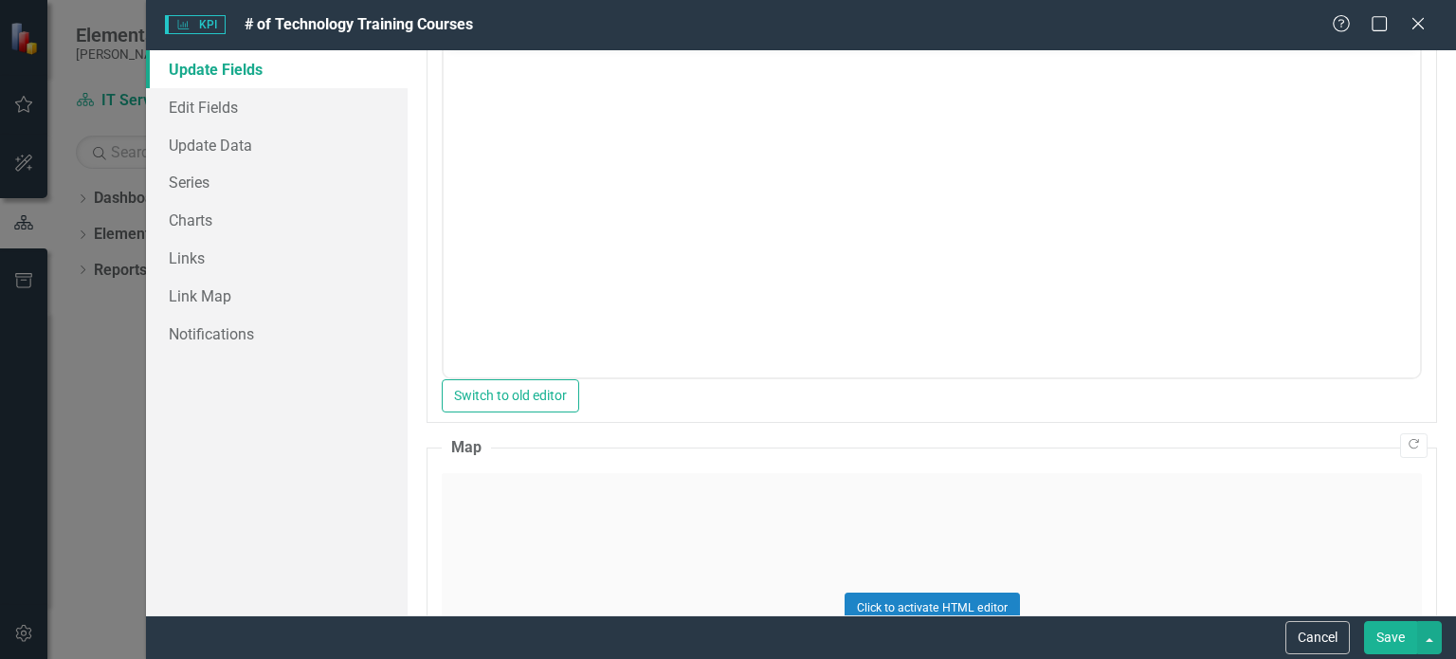
scroll to position [844, 0]
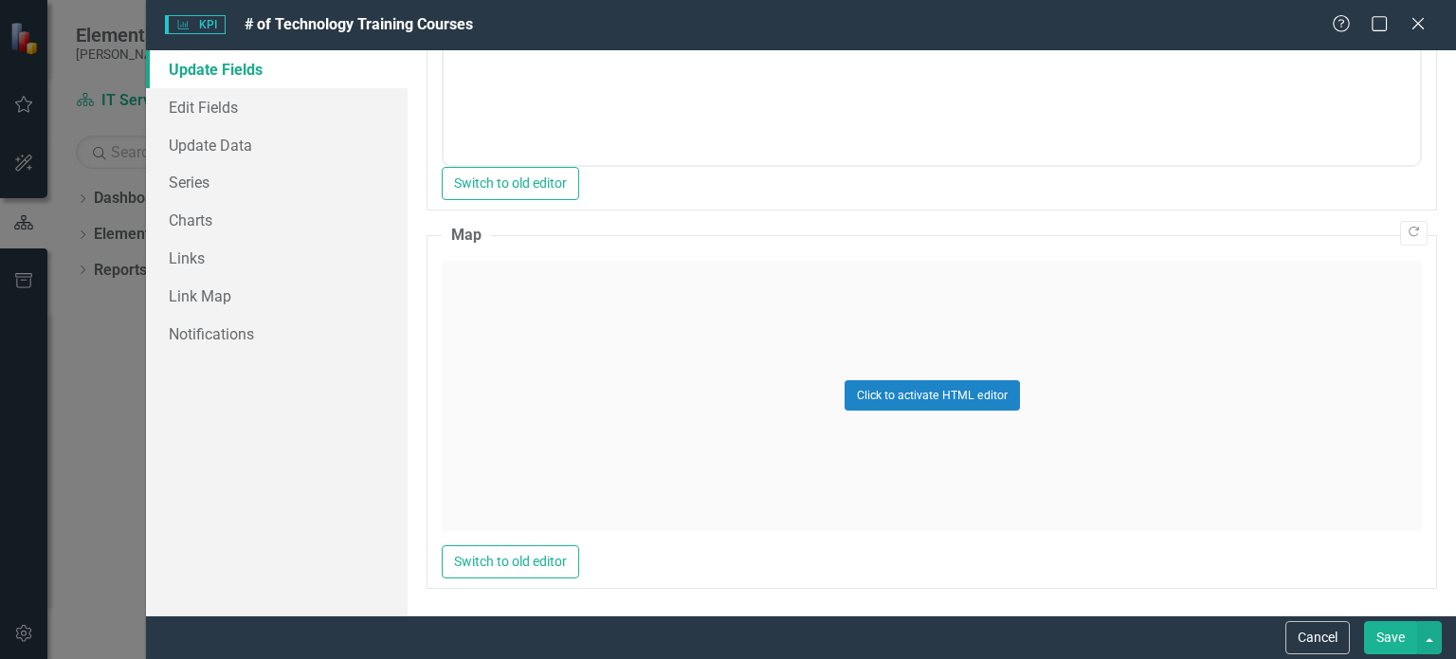
click at [1386, 648] on button "Save" at bounding box center [1390, 637] width 53 height 33
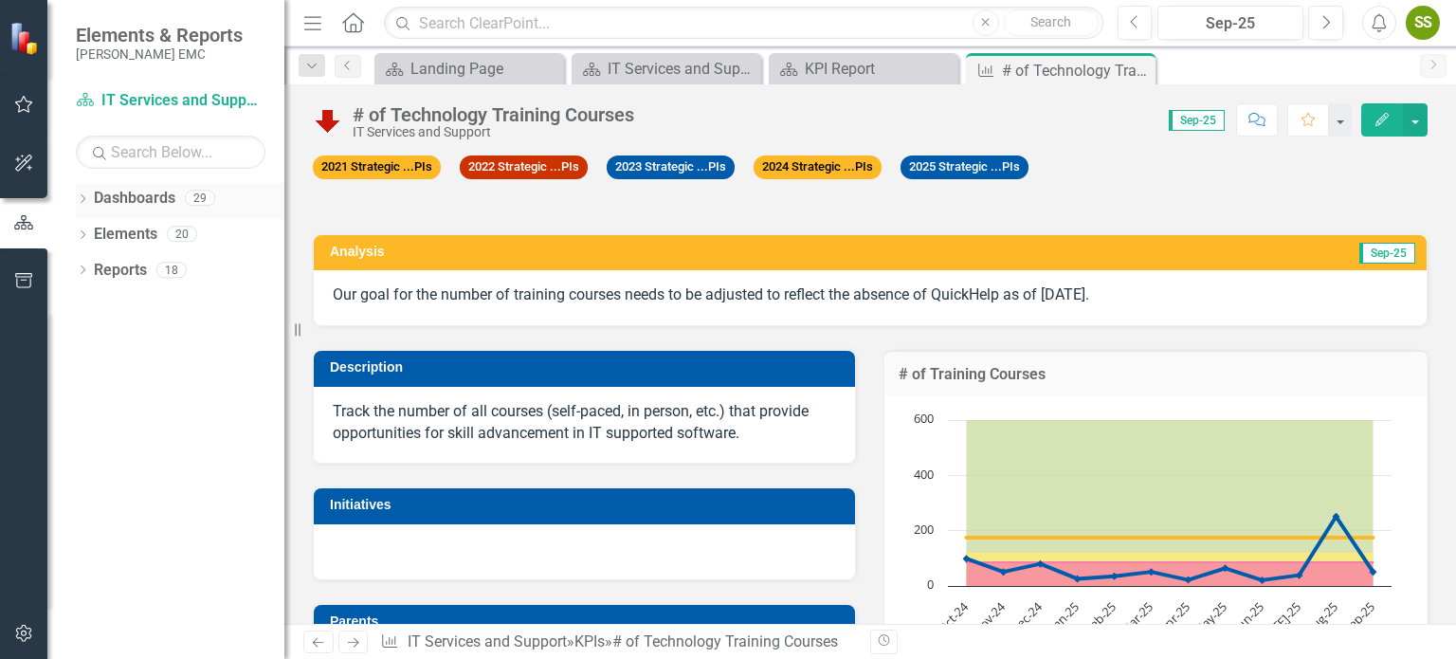
click at [121, 190] on link "Dashboards" at bounding box center [135, 199] width 82 height 22
click at [121, 208] on link "Dashboards" at bounding box center [135, 199] width 82 height 22
click at [64, 196] on div "Dropdown Dashboards 29 Dropdown [PERSON_NAME] EMC Communication Dropdown Engine…" at bounding box center [165, 421] width 237 height 476
click at [78, 197] on icon "Dropdown" at bounding box center [82, 200] width 13 height 10
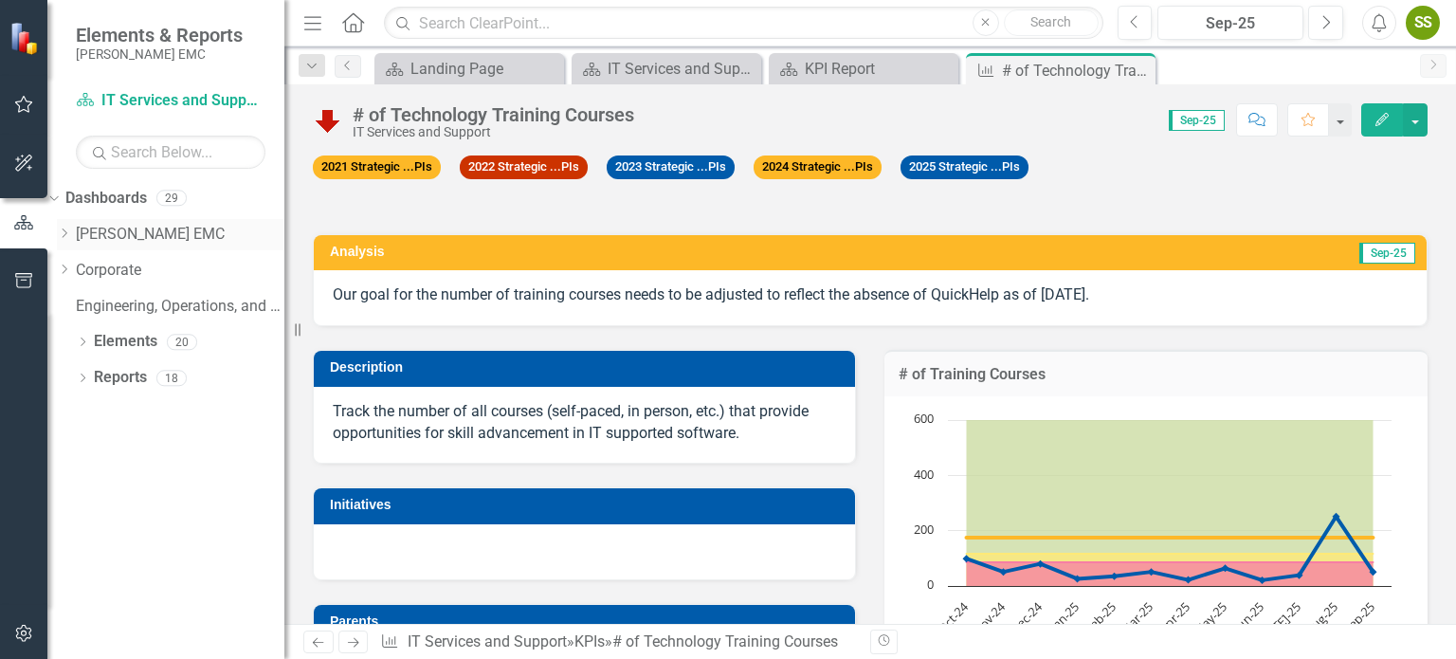
click at [71, 235] on icon "Dropdown" at bounding box center [64, 233] width 14 height 11
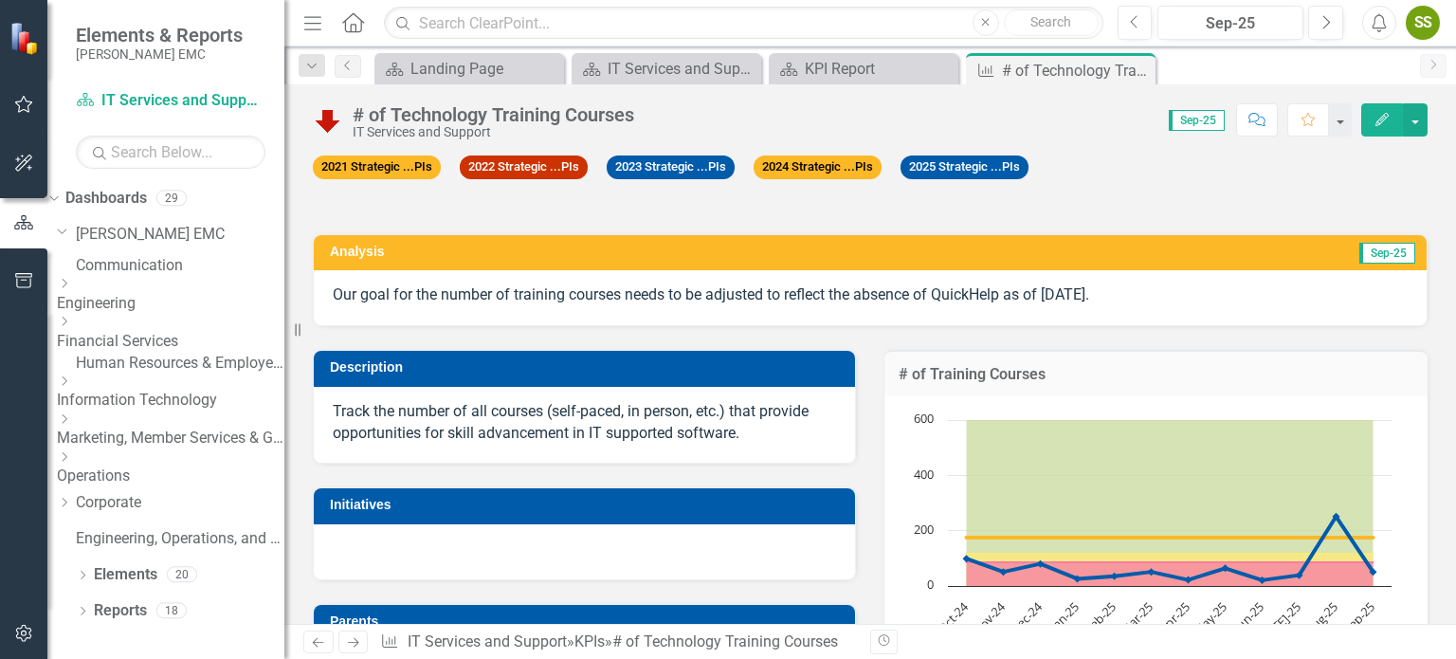
click at [71, 387] on icon "Dropdown" at bounding box center [64, 380] width 14 height 11
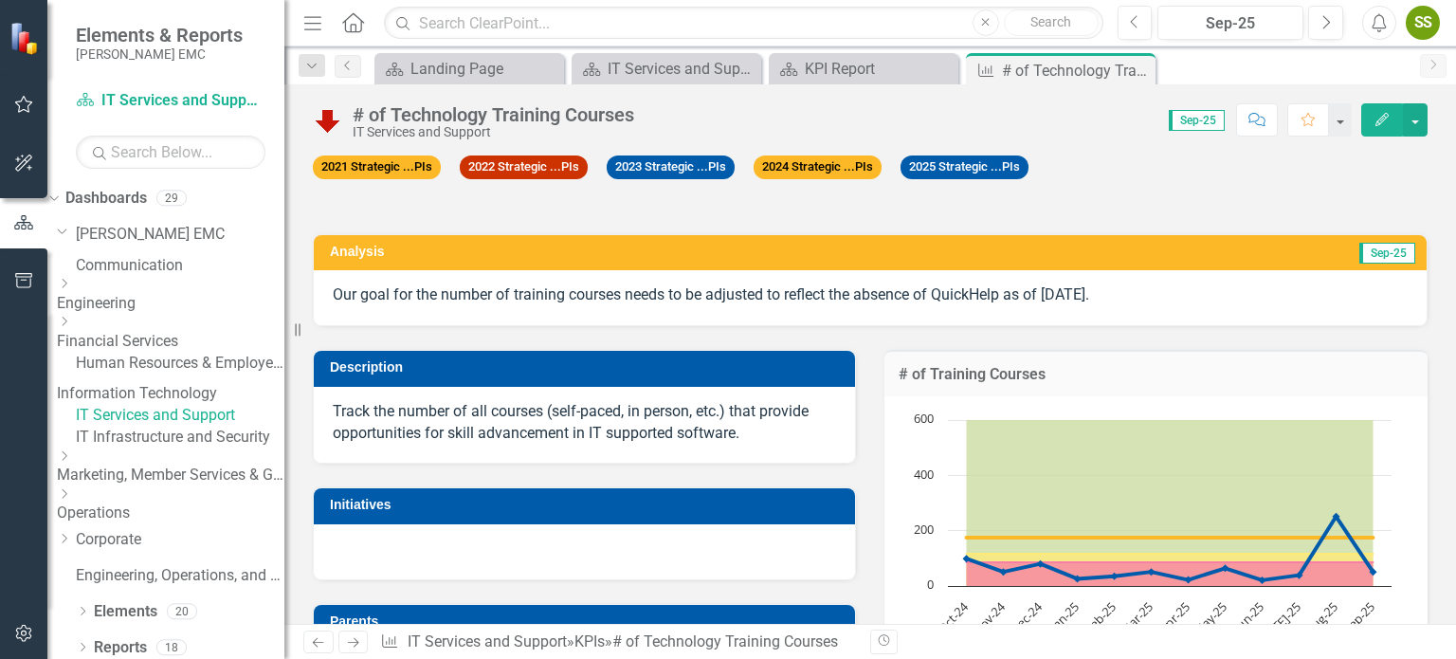
click at [137, 449] on div "IT Infrastructure and Security" at bounding box center [180, 438] width 209 height 22
click at [157, 449] on link "IT Infrastructure and Security" at bounding box center [180, 438] width 209 height 22
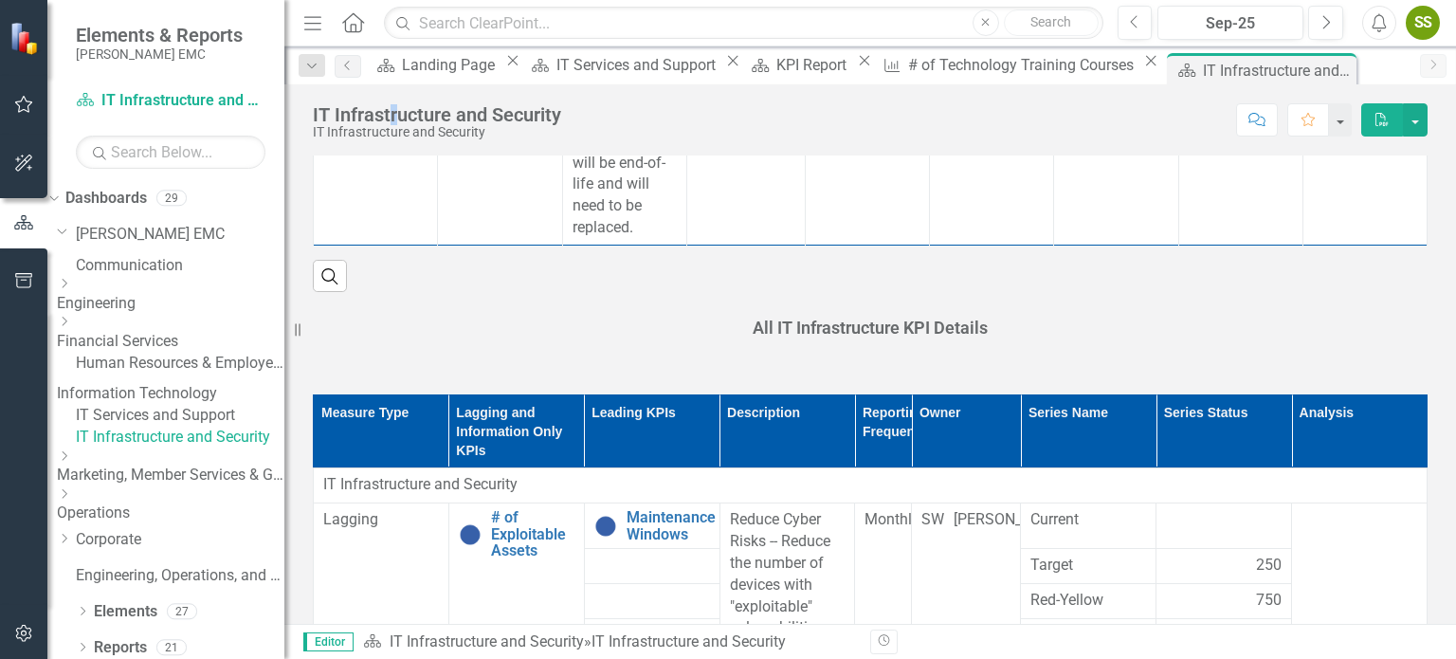
click at [394, 118] on div "IT Infrastructure and Security" at bounding box center [437, 114] width 248 height 21
click at [793, 67] on div "KPI Report" at bounding box center [815, 65] width 76 height 24
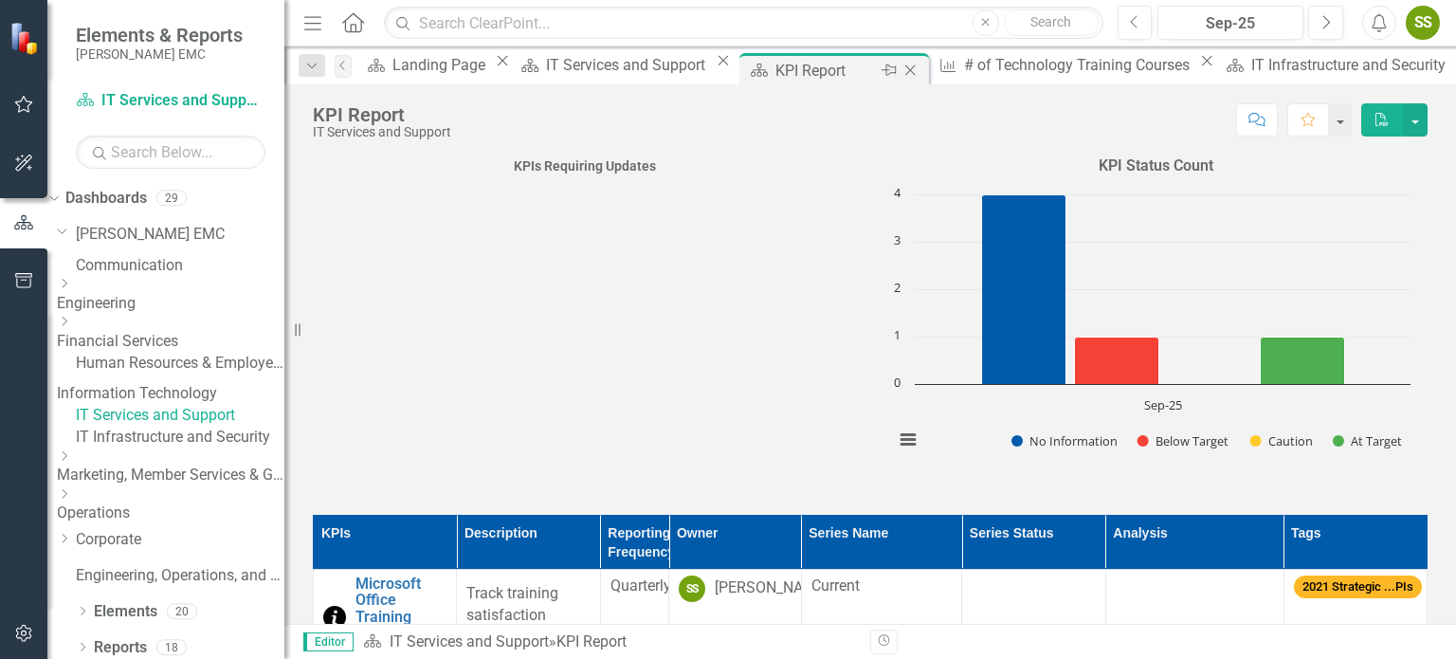
click at [901, 75] on icon "Close" at bounding box center [910, 70] width 19 height 15
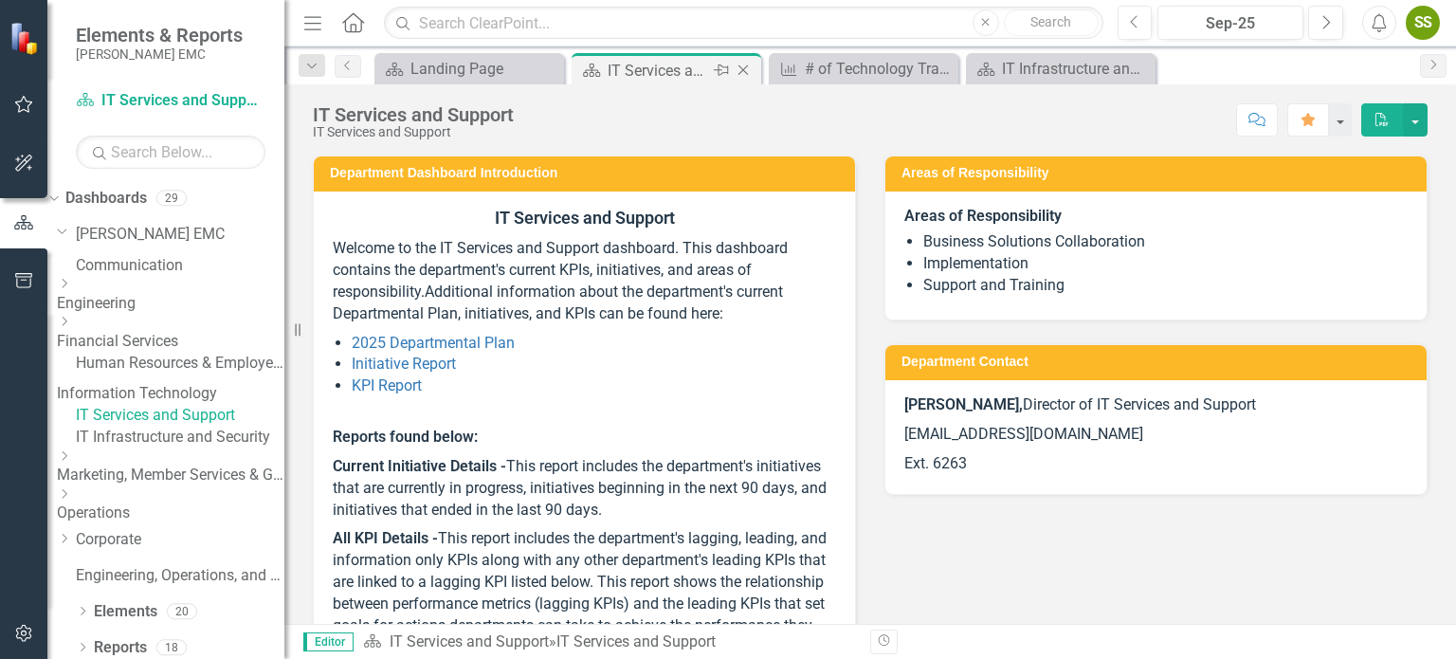
click at [754, 70] on div "Close" at bounding box center [745, 71] width 24 height 24
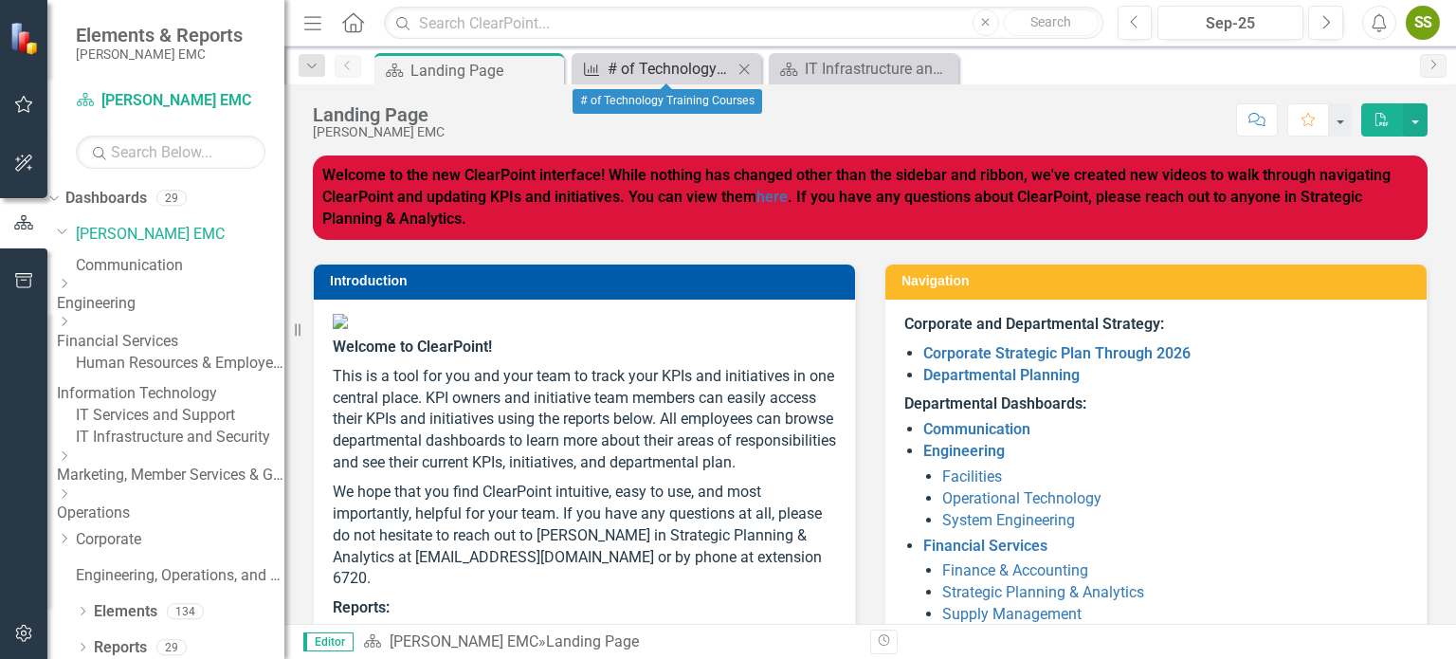
click at [698, 71] on div "# of Technology Training Courses" at bounding box center [670, 69] width 125 height 24
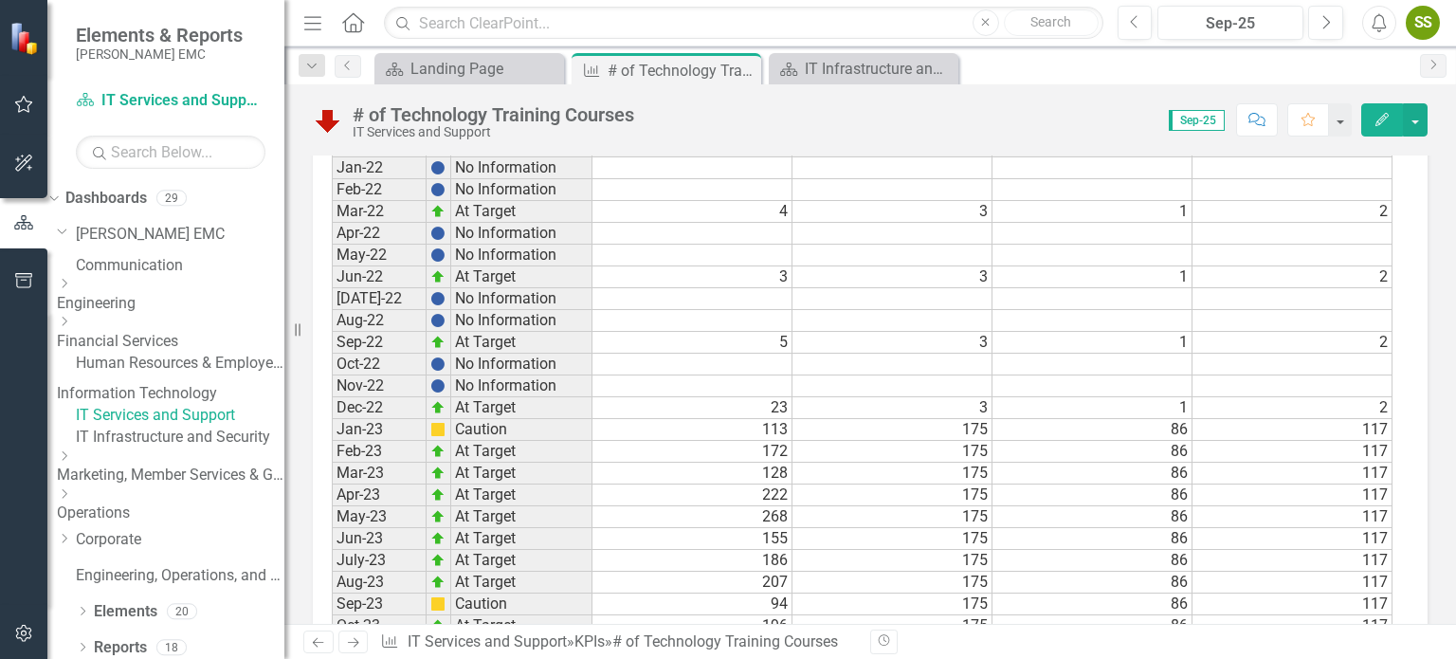
scroll to position [855, 0]
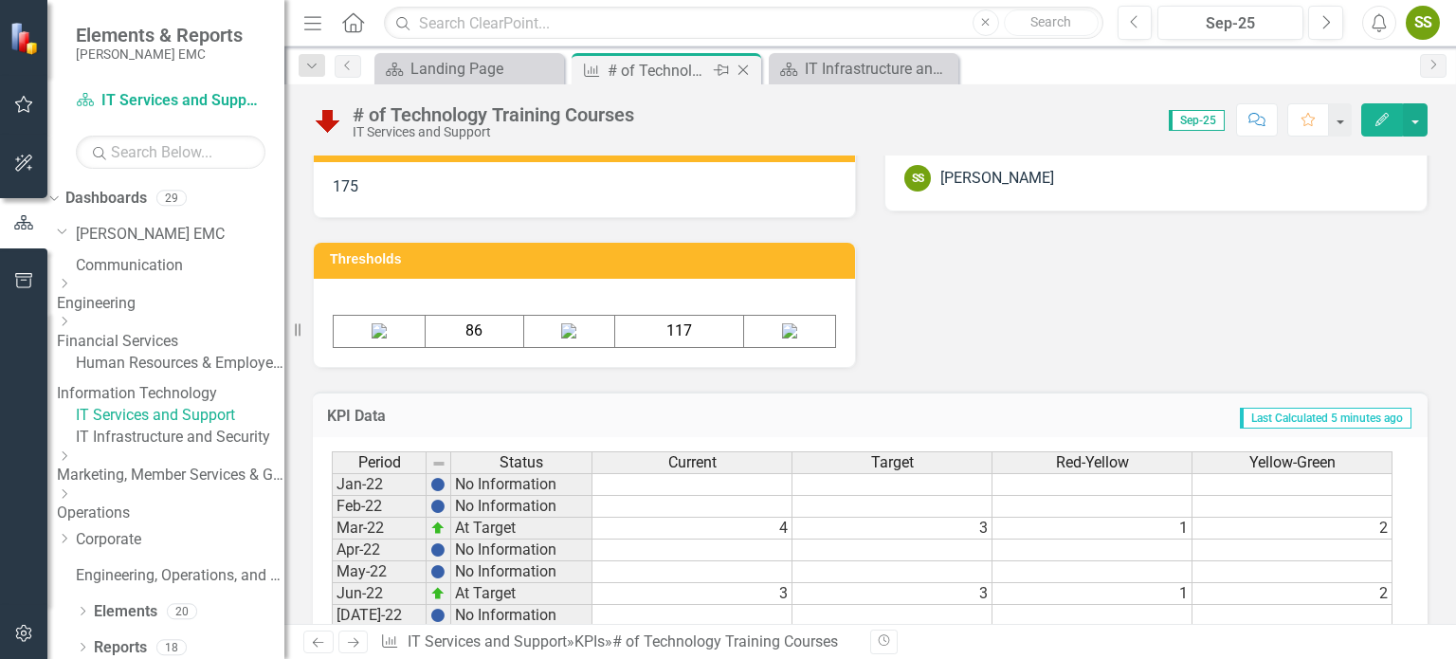
click at [750, 69] on icon "Close" at bounding box center [743, 70] width 19 height 15
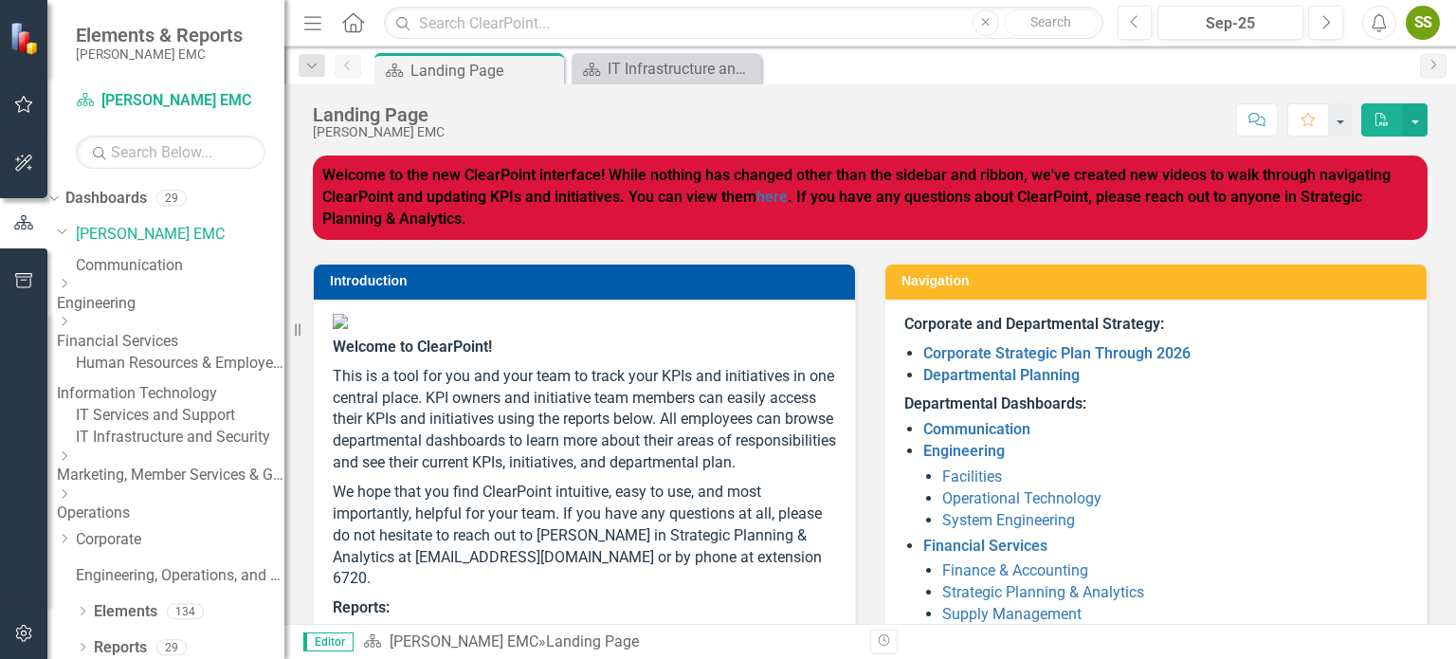
scroll to position [316, 0]
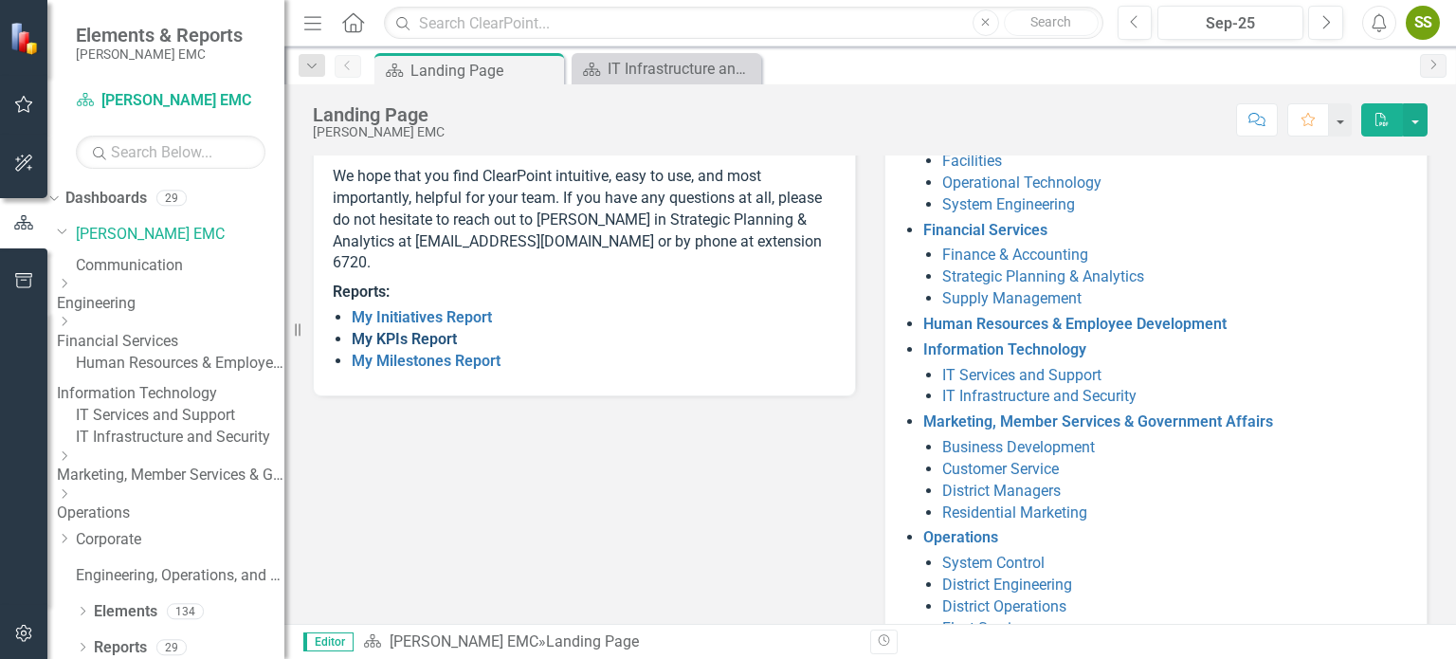
click at [405, 348] on link "My KPIs Report" at bounding box center [404, 339] width 105 height 18
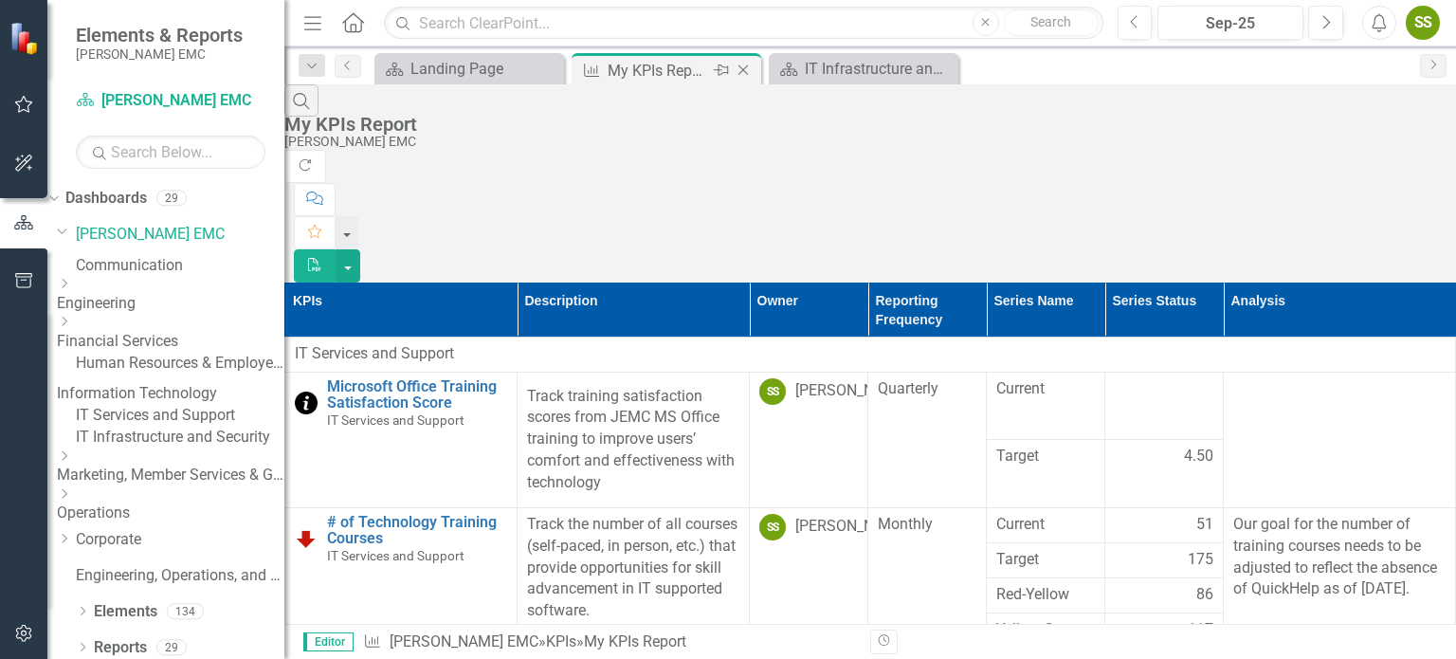
click at [743, 64] on icon "Close" at bounding box center [743, 70] width 19 height 15
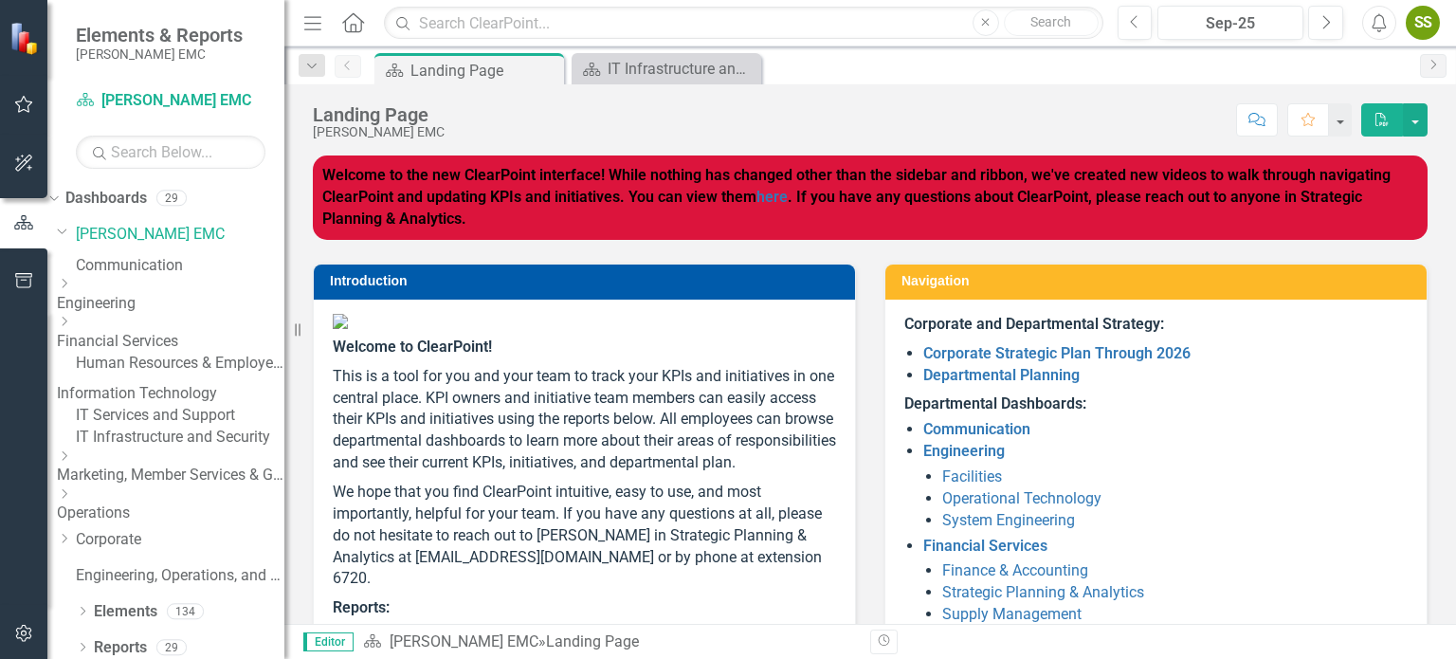
scroll to position [316, 0]
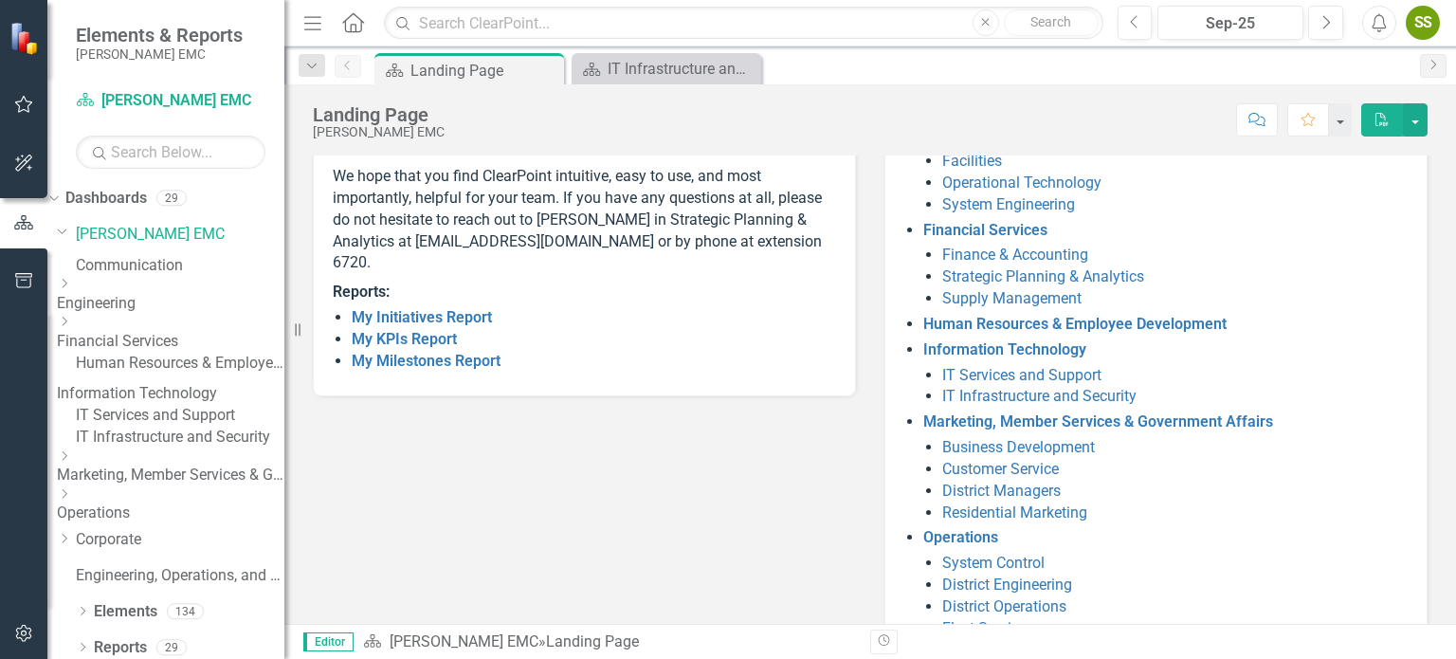
click at [1039, 405] on li "IT Infrastructure and Security" at bounding box center [1176, 397] width 466 height 22
click at [1036, 397] on link "IT Infrastructure and Security" at bounding box center [1040, 396] width 194 height 18
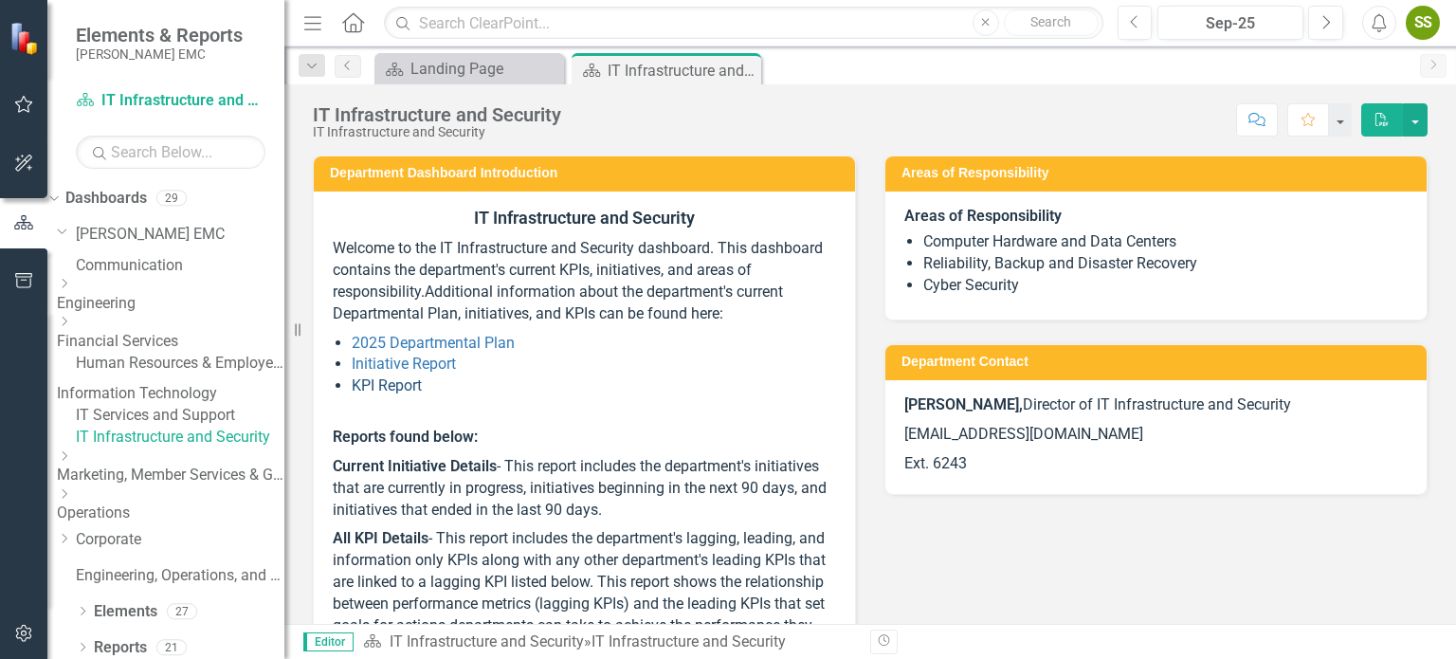
click at [389, 387] on link "KPI Report" at bounding box center [387, 385] width 70 height 18
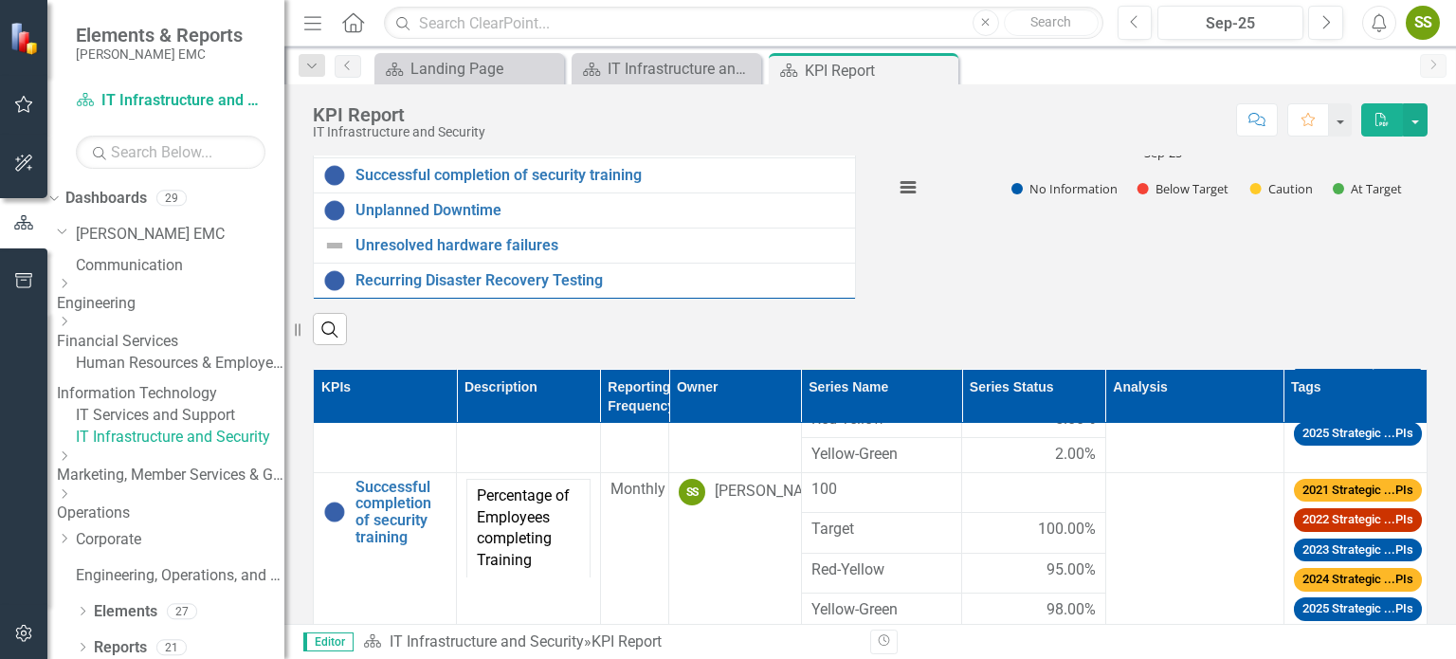
scroll to position [739, 0]
click at [997, 485] on div at bounding box center [1033, 490] width 123 height 23
click at [984, 500] on td at bounding box center [1033, 492] width 143 height 41
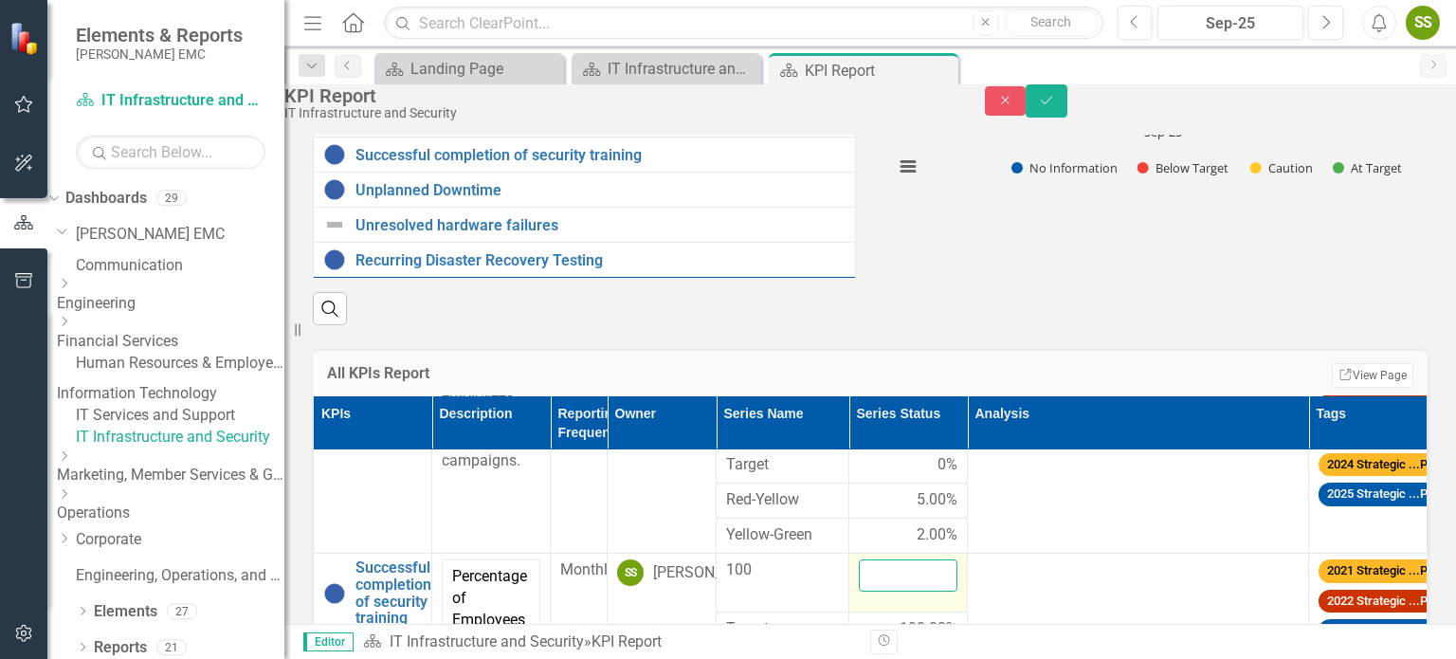
click at [958, 559] on input "number" at bounding box center [908, 575] width 99 height 32
type input "97"
click at [1026, 84] on button "Save" at bounding box center [1047, 100] width 42 height 33
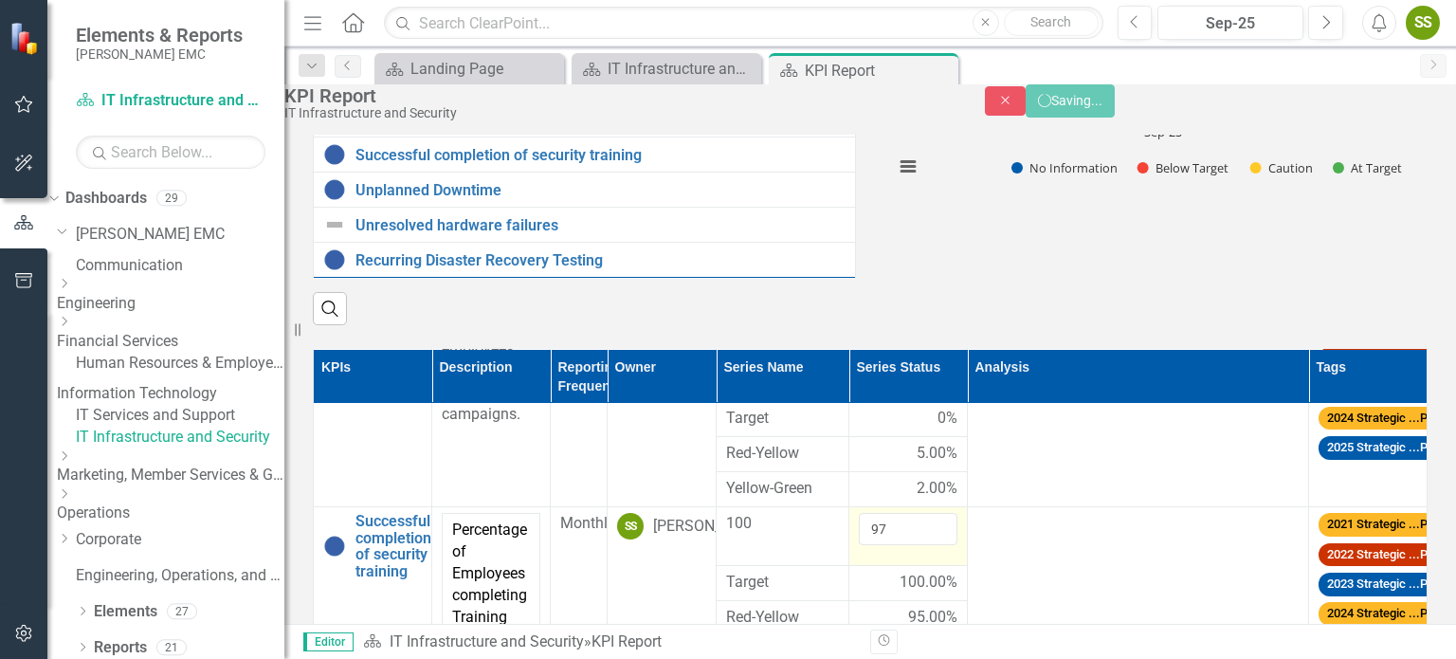
scroll to position [0, 0]
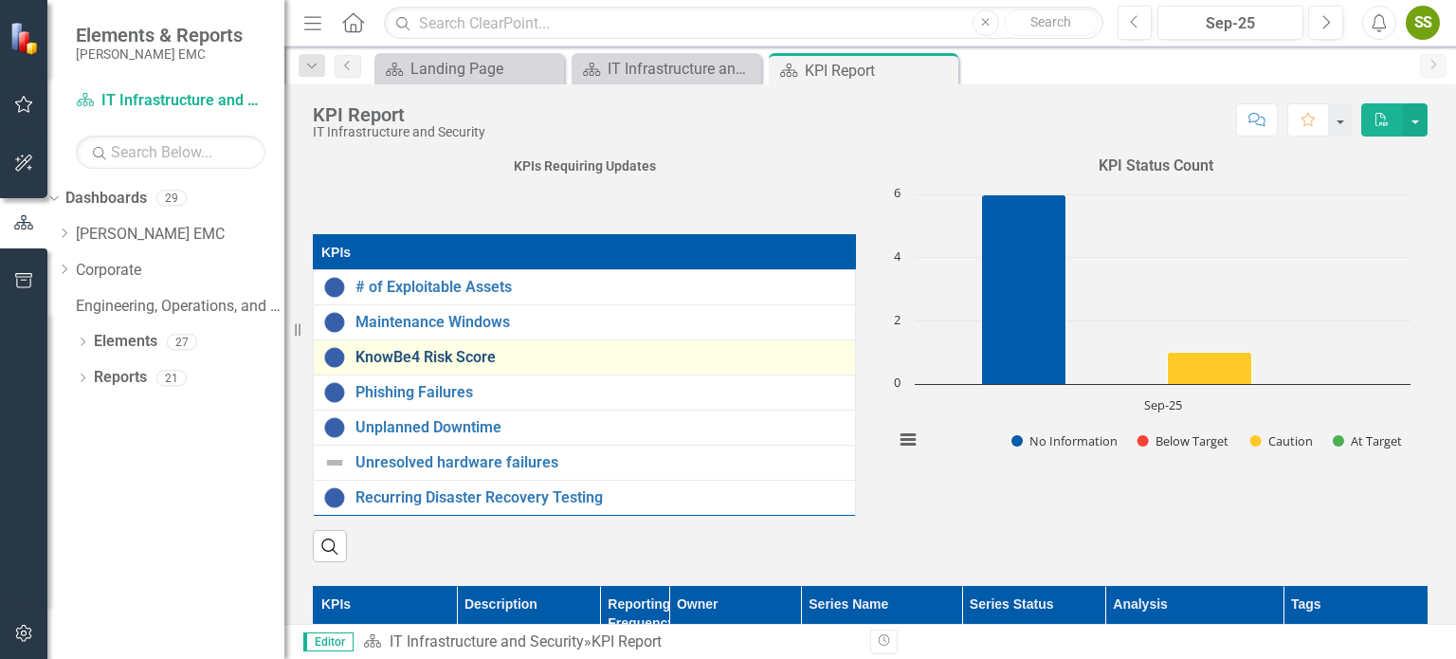
click at [490, 364] on link "KnowBe4 Risk Score" at bounding box center [601, 357] width 490 height 17
